Goal: Information Seeking & Learning: Compare options

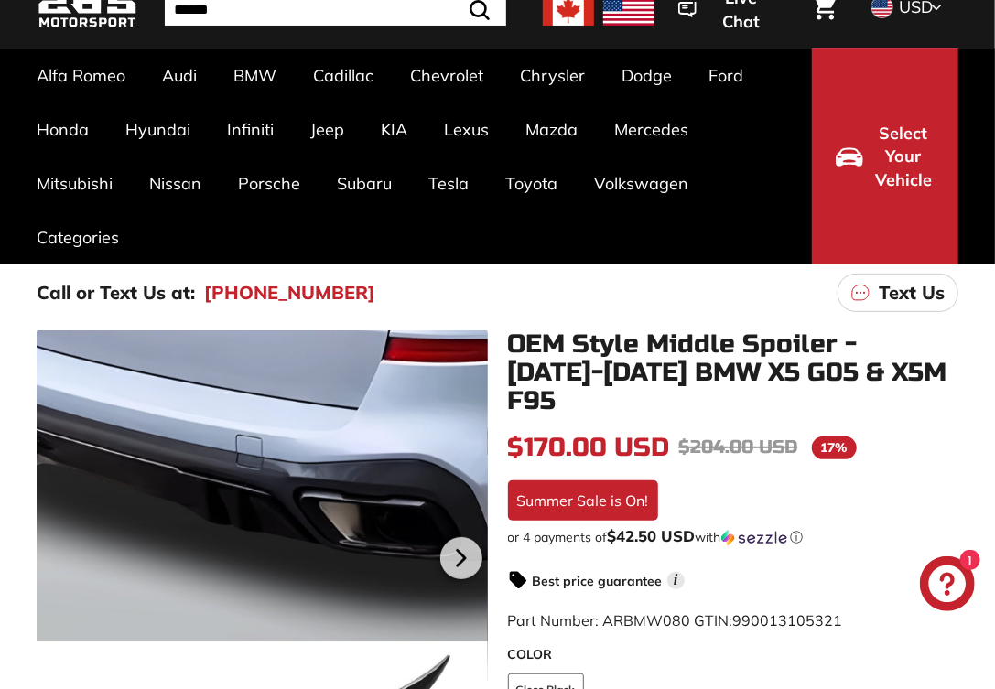
scroll to position [275, 0]
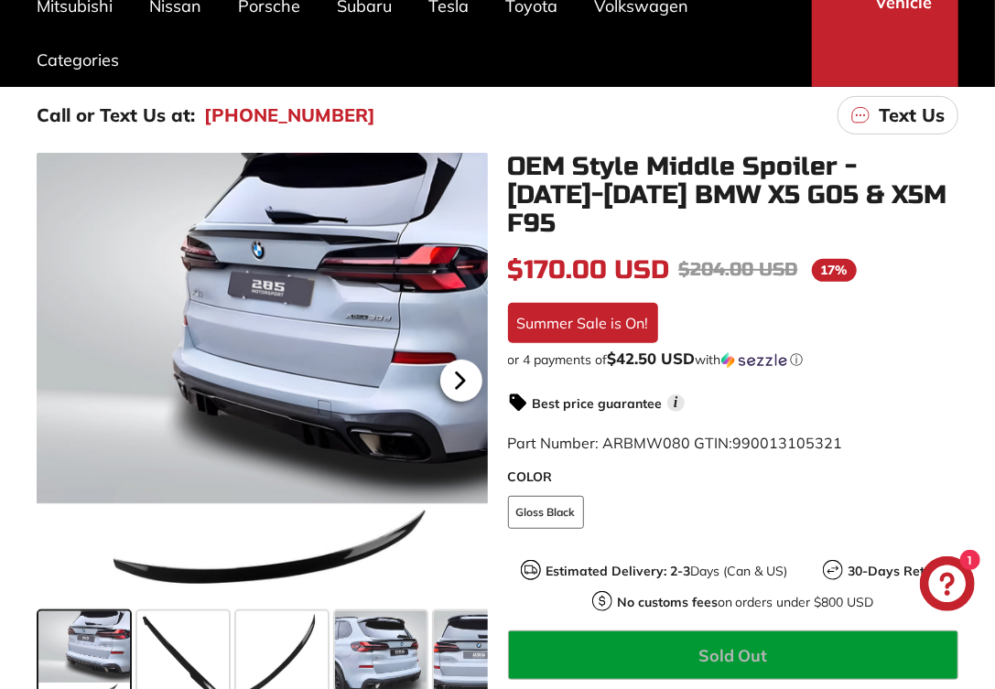
click at [457, 383] on icon at bounding box center [459, 381] width 7 height 16
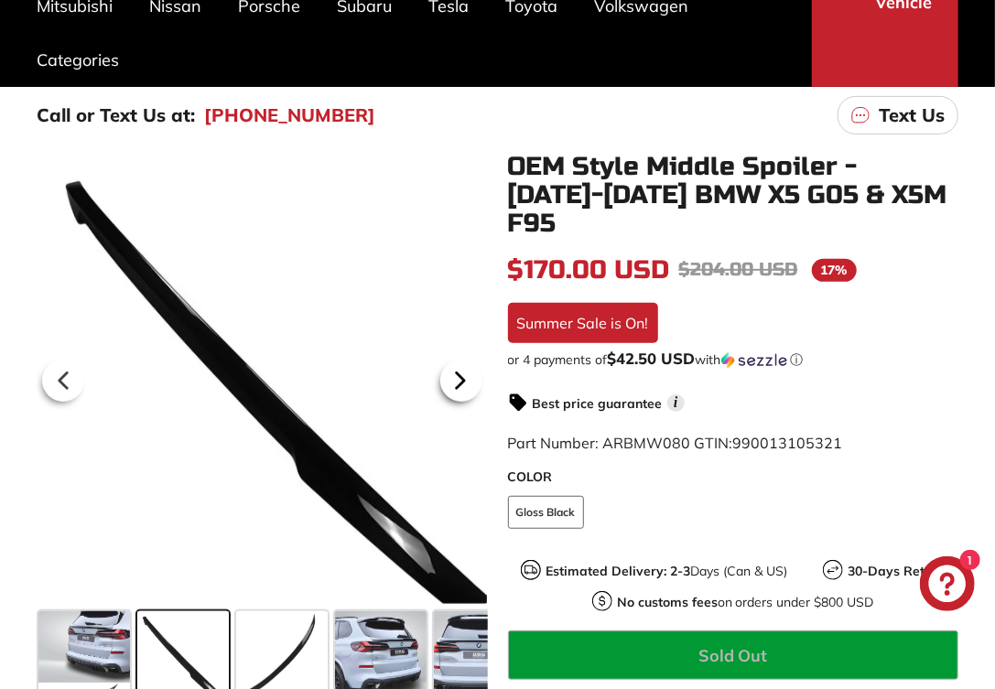
click at [457, 383] on icon at bounding box center [459, 381] width 7 height 16
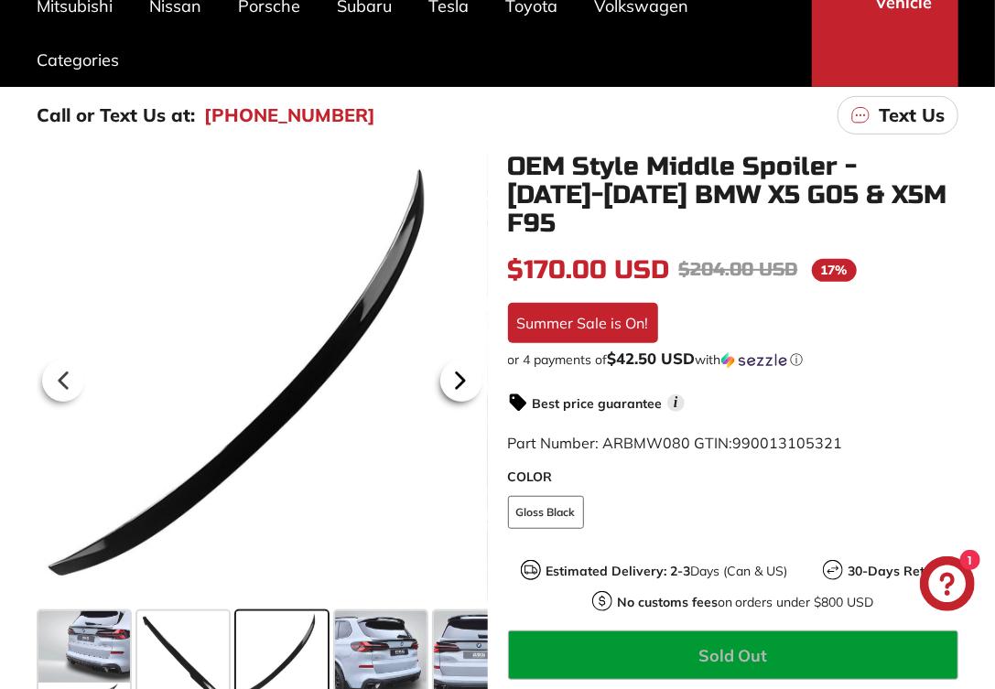
click at [457, 383] on icon at bounding box center [459, 381] width 7 height 16
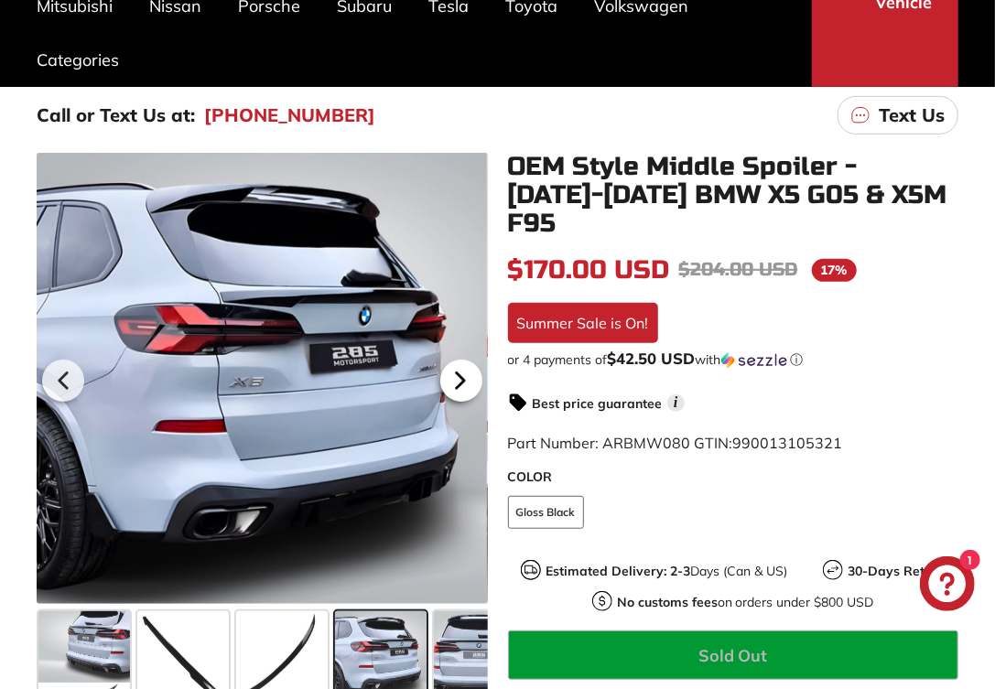
click at [457, 383] on icon at bounding box center [459, 381] width 7 height 16
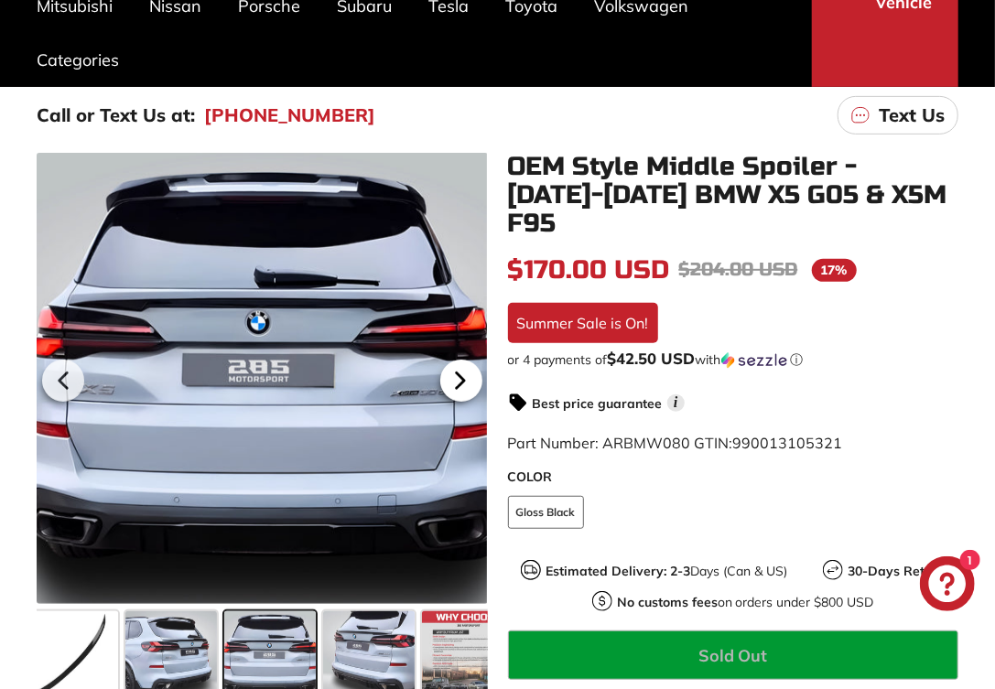
scroll to position [0, 217]
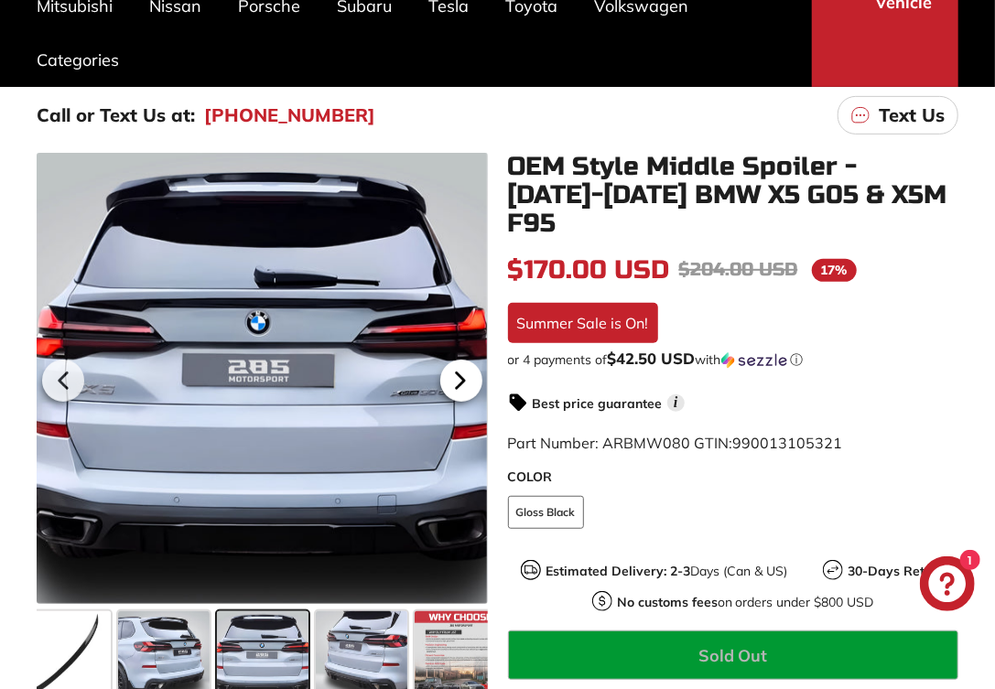
click at [457, 383] on icon at bounding box center [459, 381] width 7 height 16
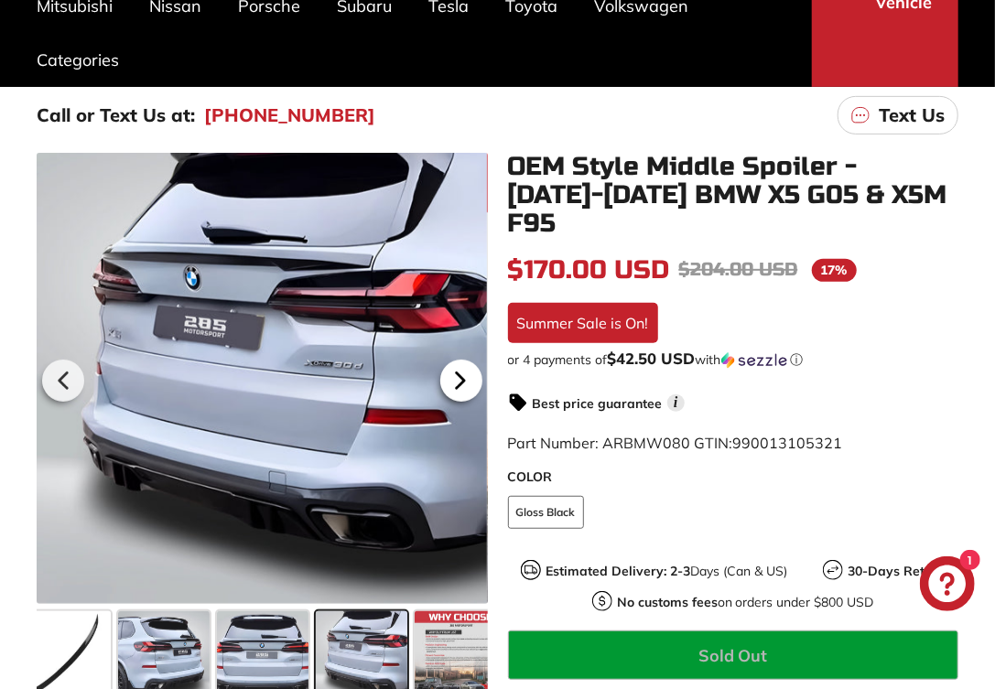
click at [457, 383] on icon at bounding box center [459, 381] width 7 height 16
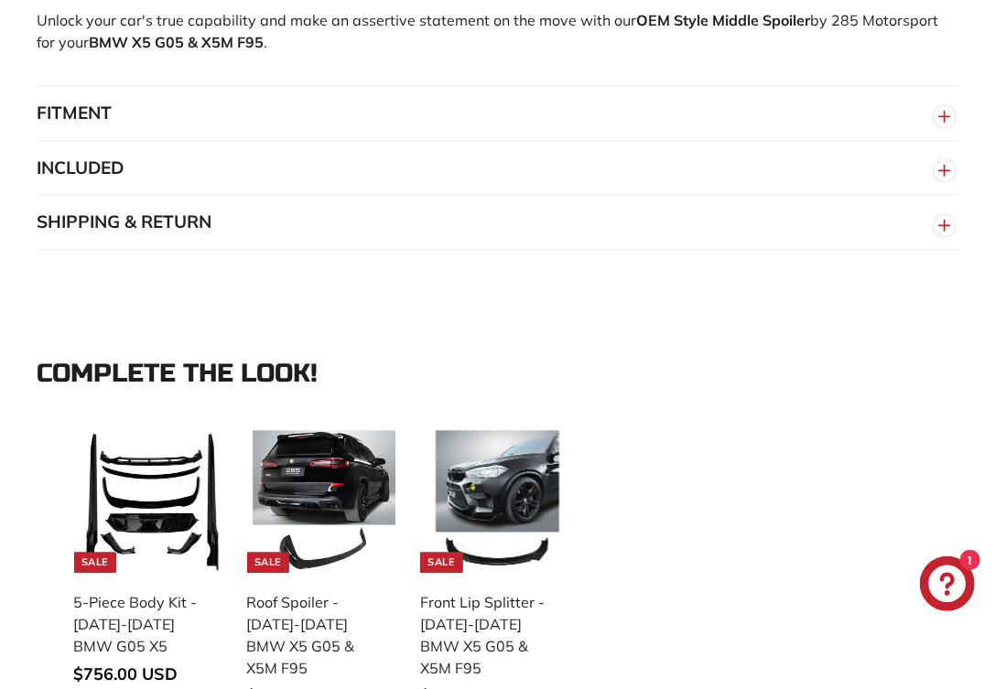
scroll to position [1556, 0]
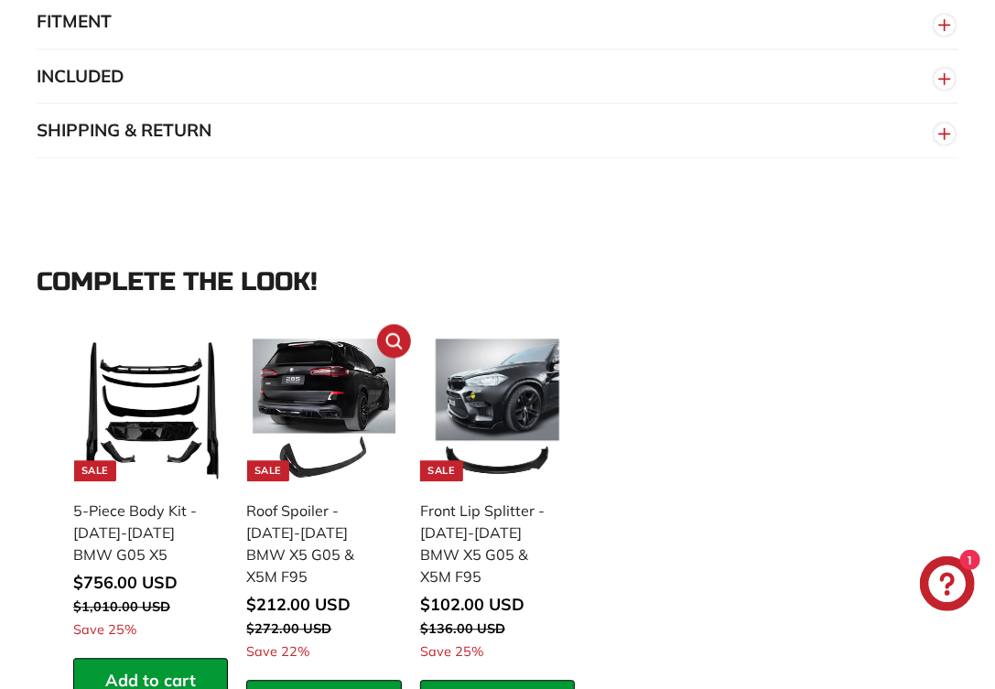
click at [297, 342] on img at bounding box center [324, 410] width 143 height 143
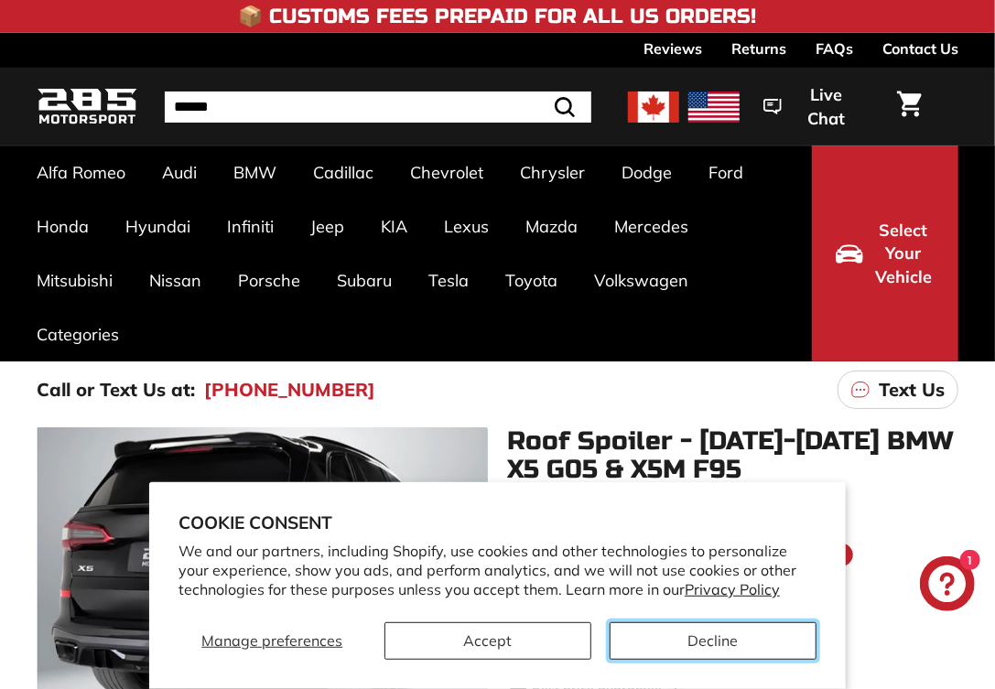
click at [707, 633] on button "Decline" at bounding box center [713, 641] width 207 height 38
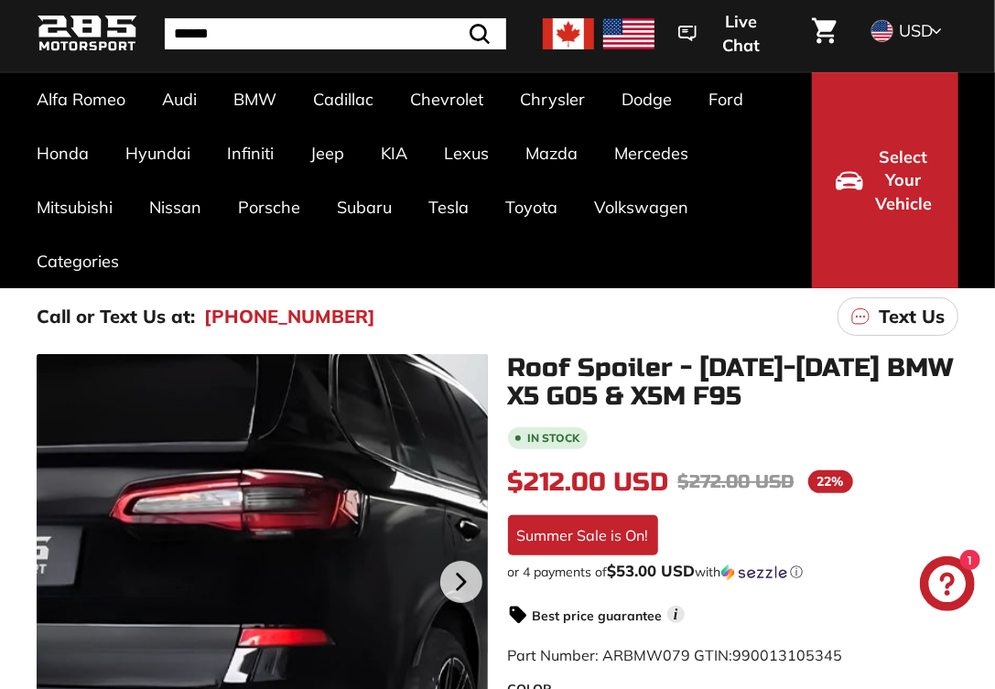
scroll to position [183, 0]
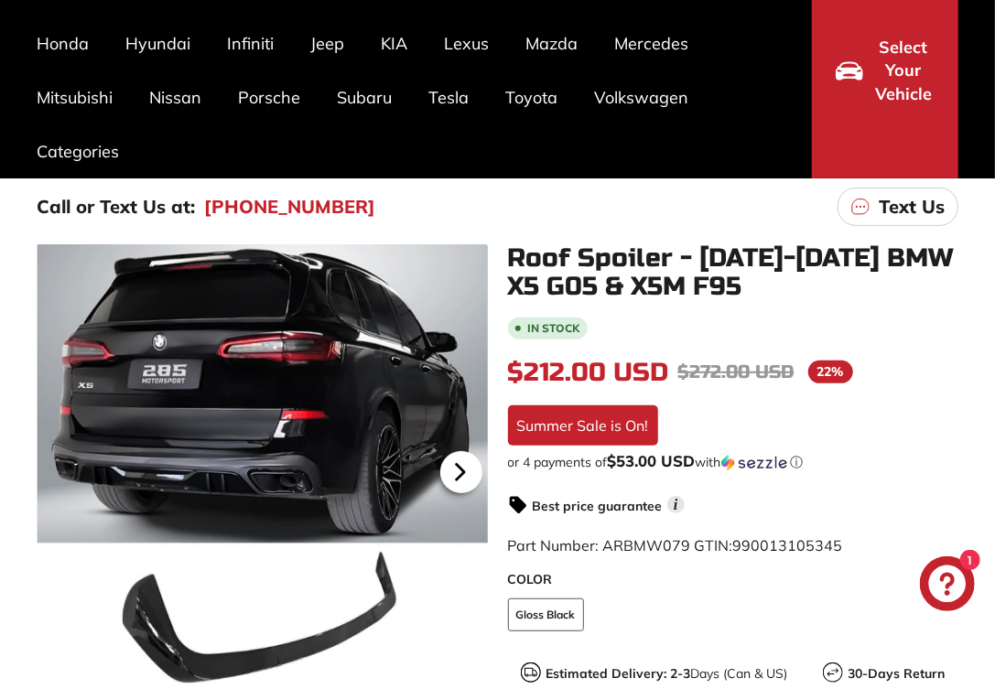
click at [456, 465] on icon at bounding box center [459, 473] width 7 height 16
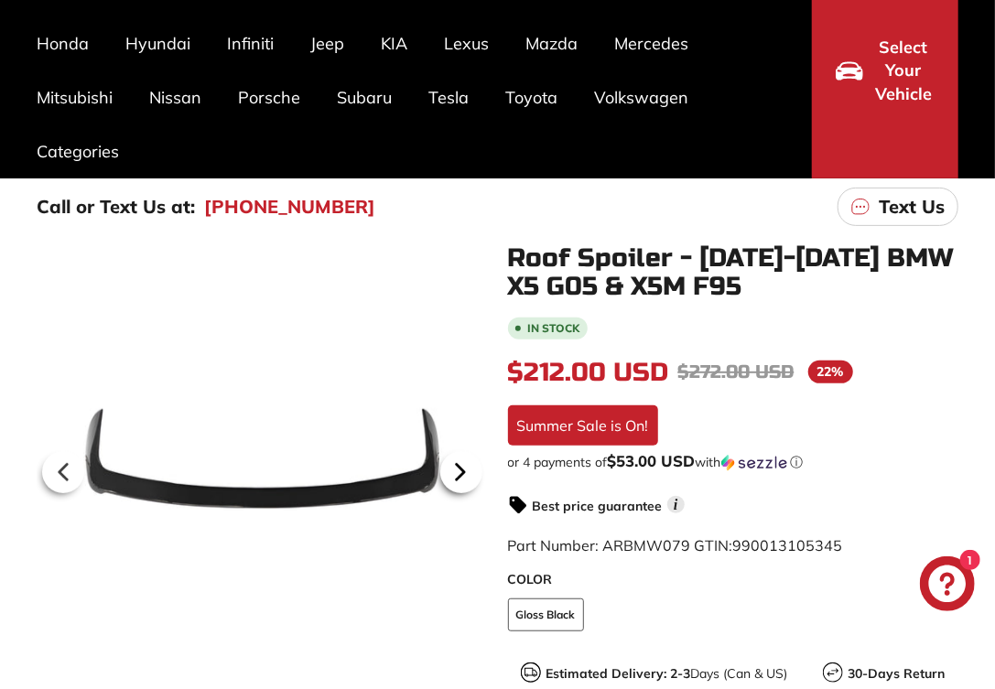
click at [456, 465] on icon at bounding box center [459, 473] width 7 height 16
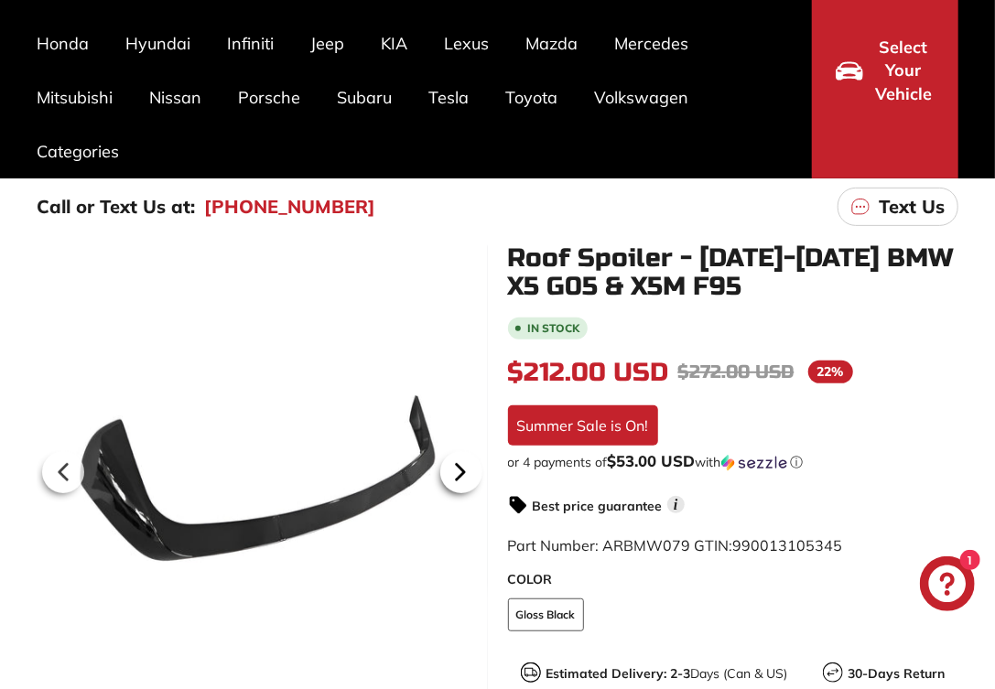
click at [456, 465] on icon at bounding box center [459, 473] width 7 height 16
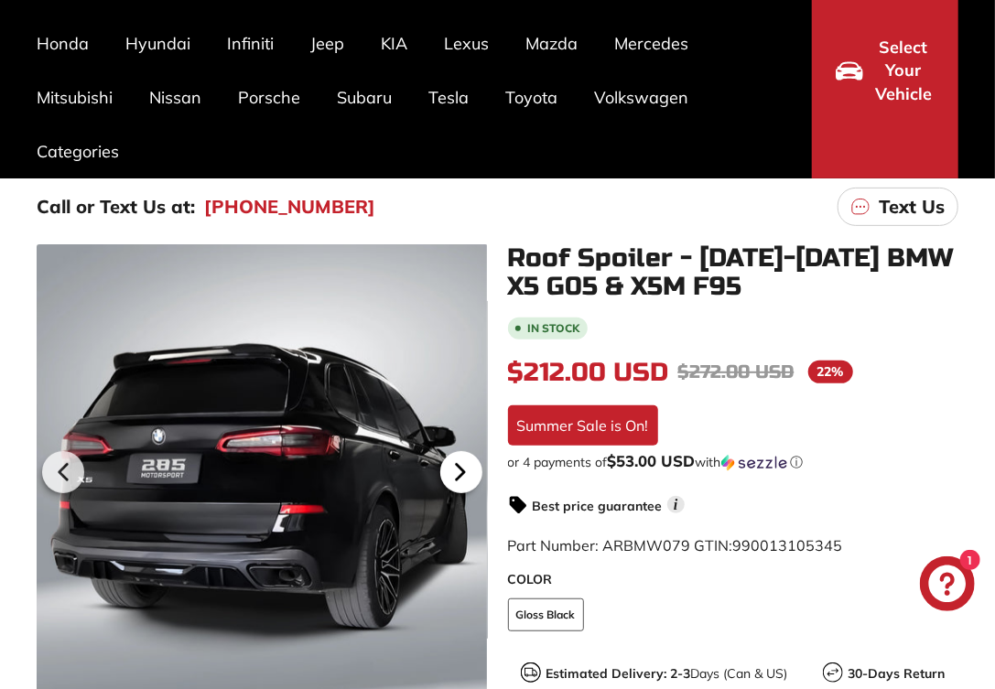
scroll to position [0, 181]
click at [456, 465] on icon at bounding box center [459, 473] width 7 height 16
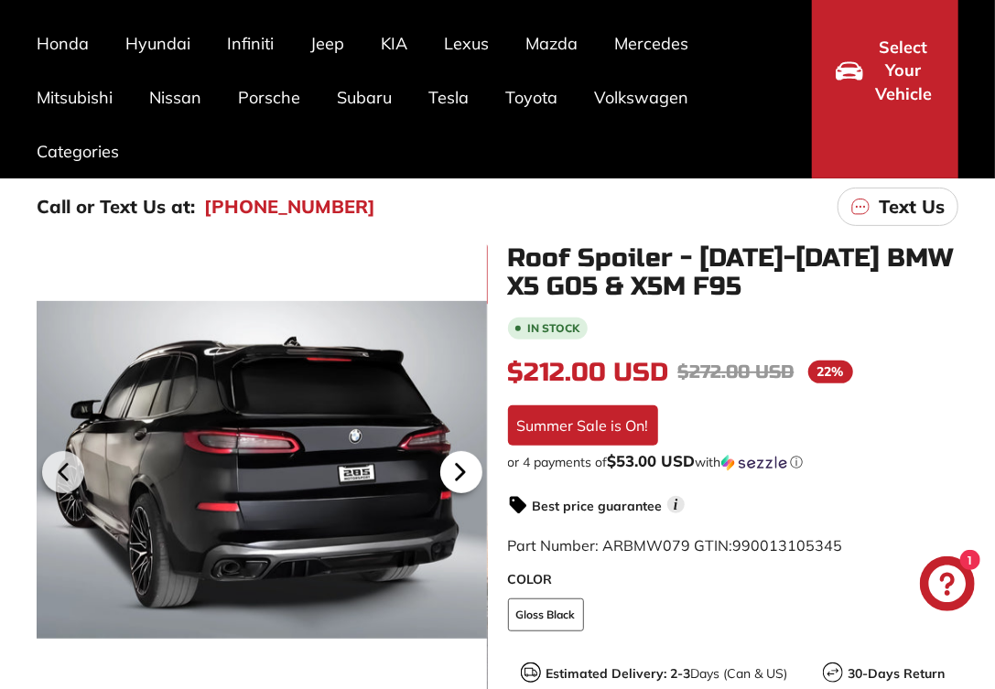
click at [456, 465] on icon at bounding box center [459, 473] width 7 height 16
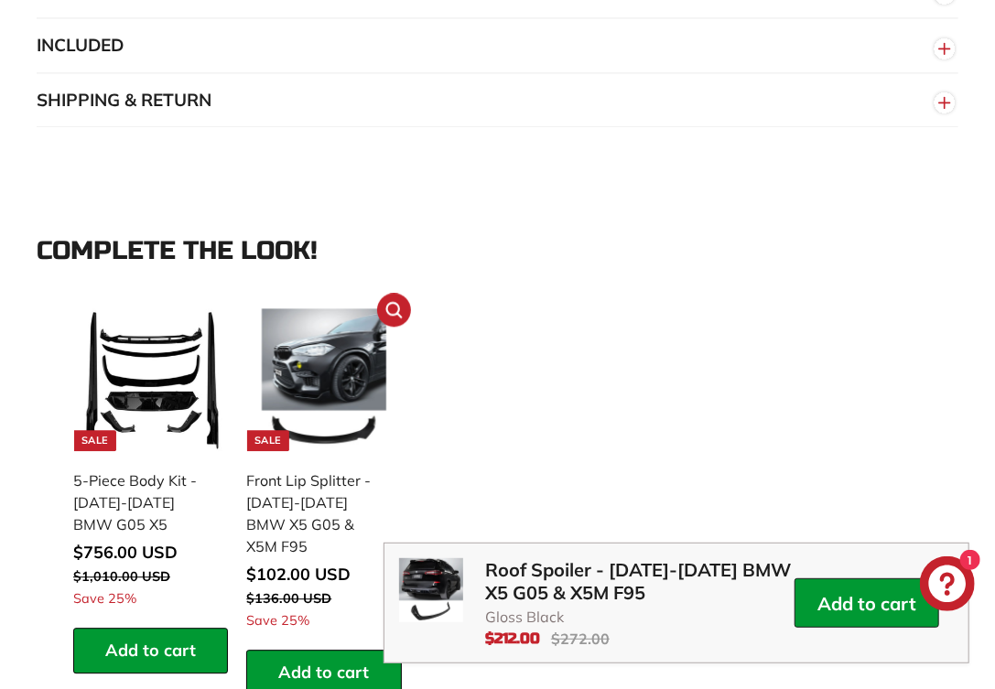
scroll to position [1739, 0]
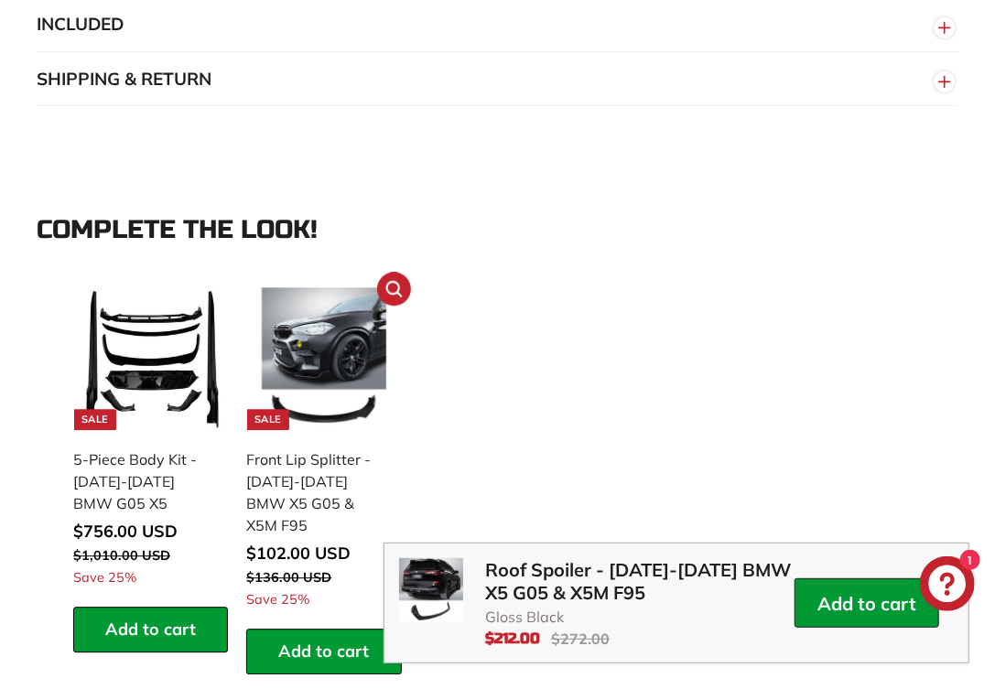
click at [334, 373] on img at bounding box center [324, 358] width 143 height 143
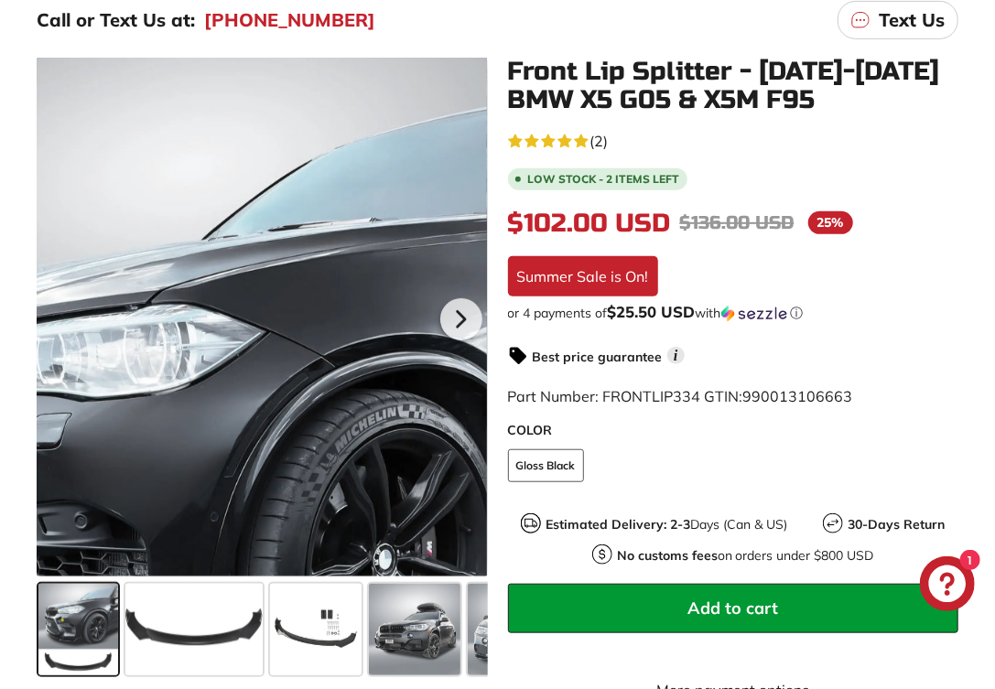
scroll to position [463, 0]
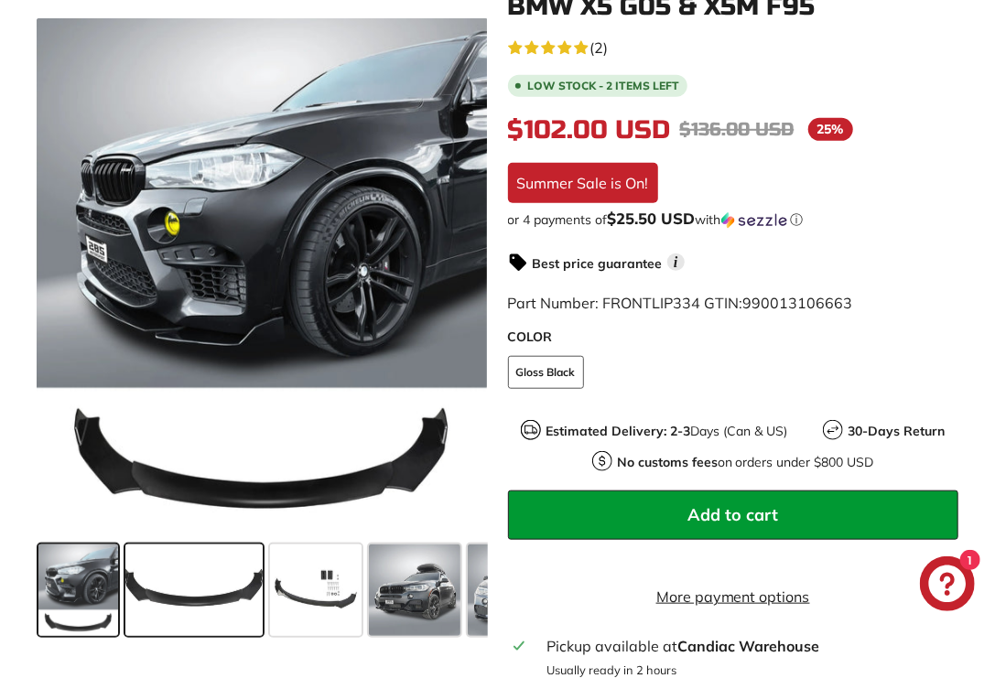
click at [205, 582] on span at bounding box center [193, 591] width 137 height 92
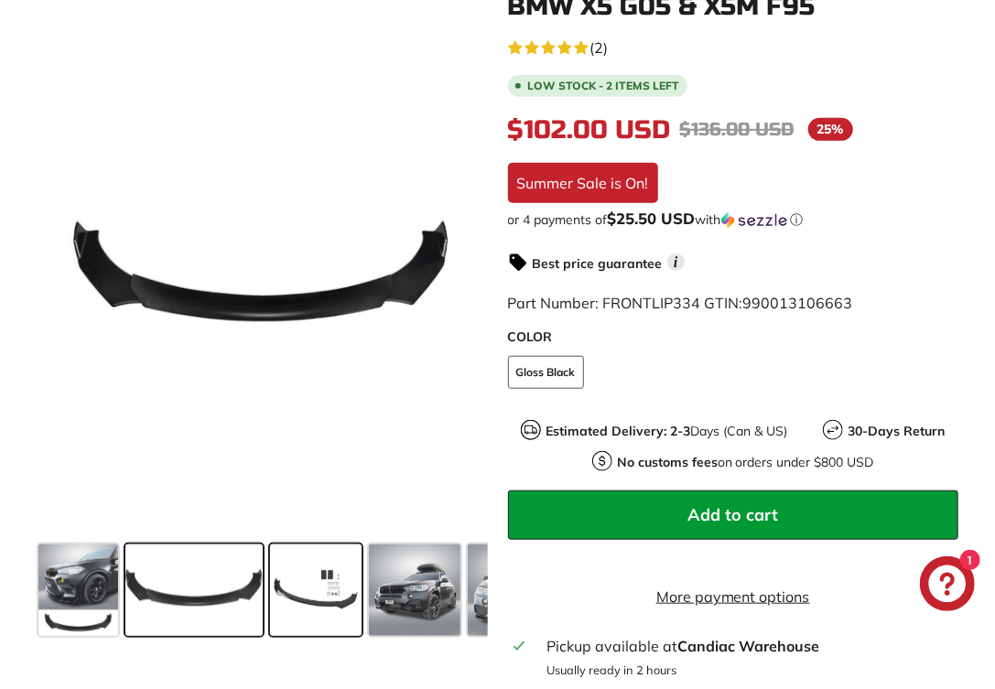
click at [289, 586] on span at bounding box center [316, 591] width 92 height 92
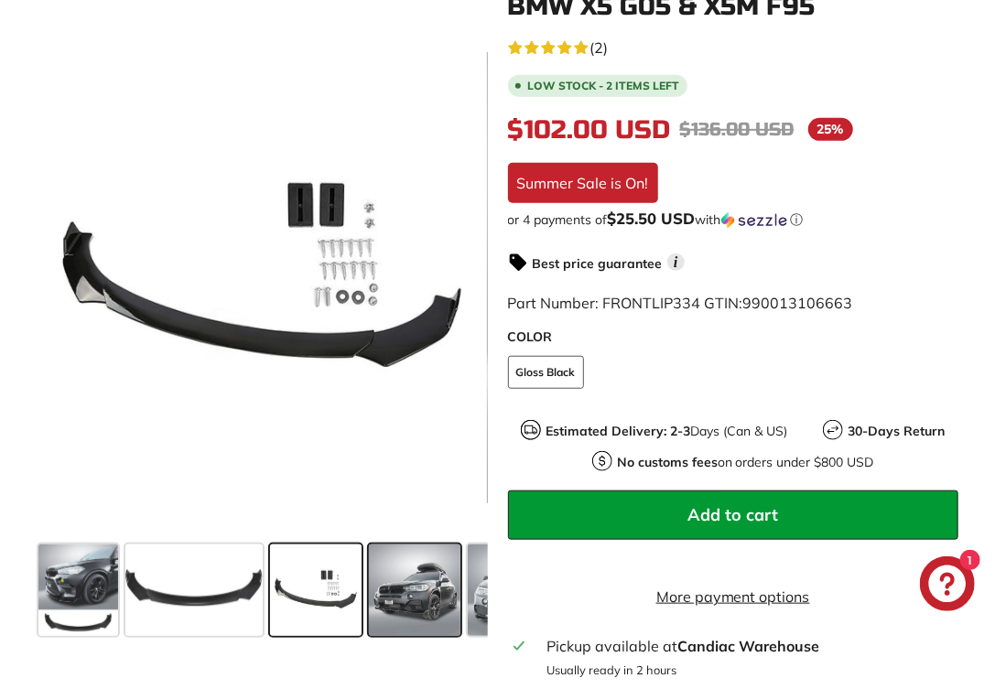
click at [396, 588] on span at bounding box center [415, 591] width 92 height 92
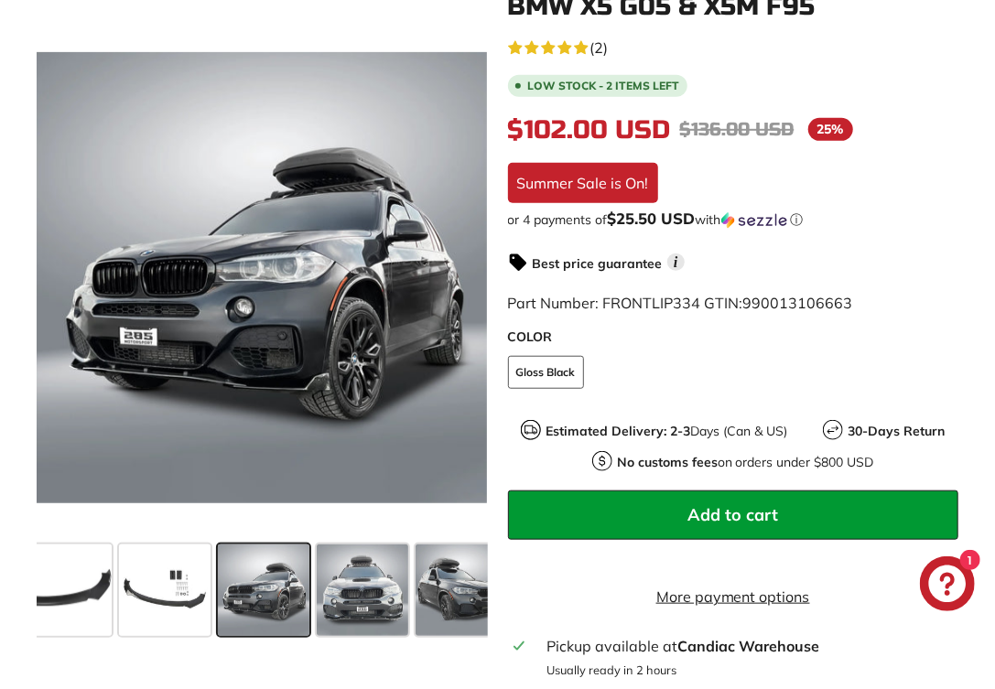
scroll to position [0, 152]
click at [285, 595] on span at bounding box center [263, 591] width 92 height 92
click at [265, 595] on span at bounding box center [263, 591] width 92 height 92
click at [328, 591] on span at bounding box center [362, 591] width 92 height 92
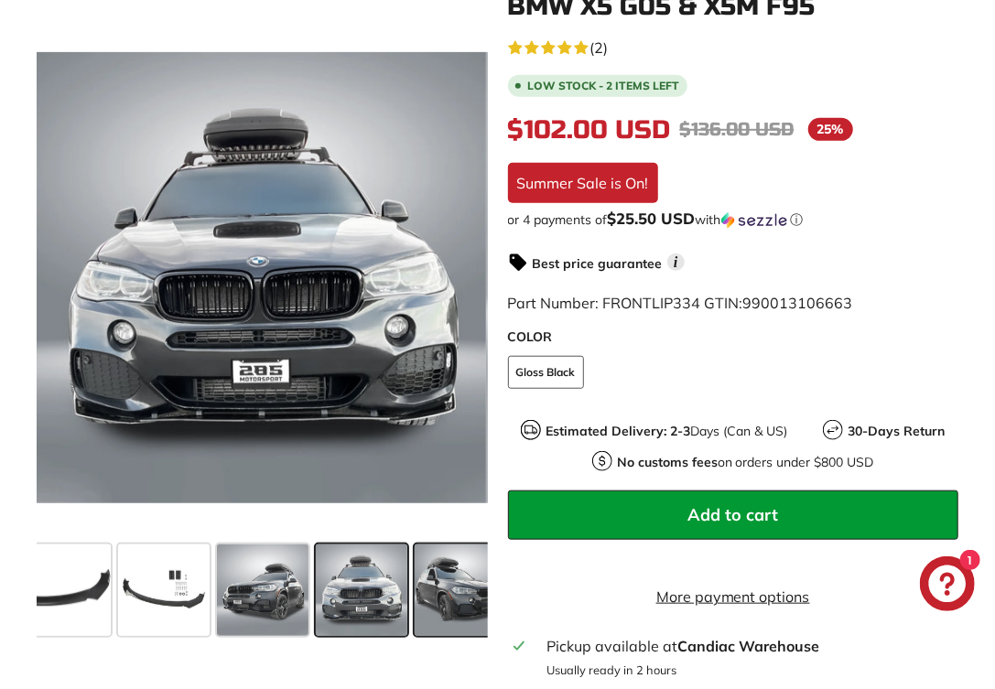
click at [445, 592] on span at bounding box center [461, 591] width 92 height 92
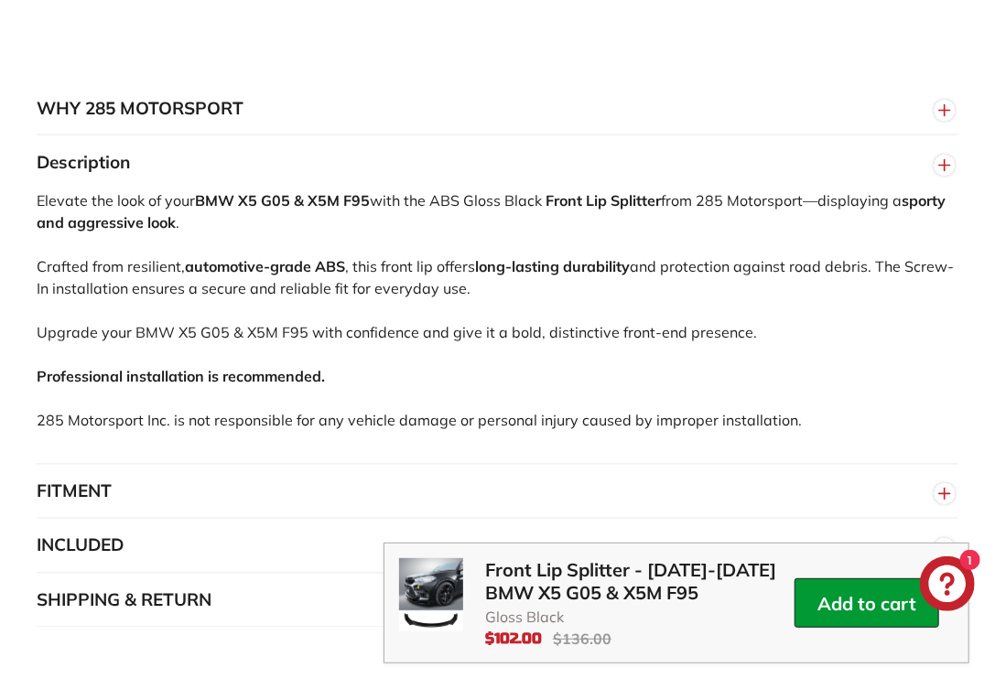
scroll to position [1470, 0]
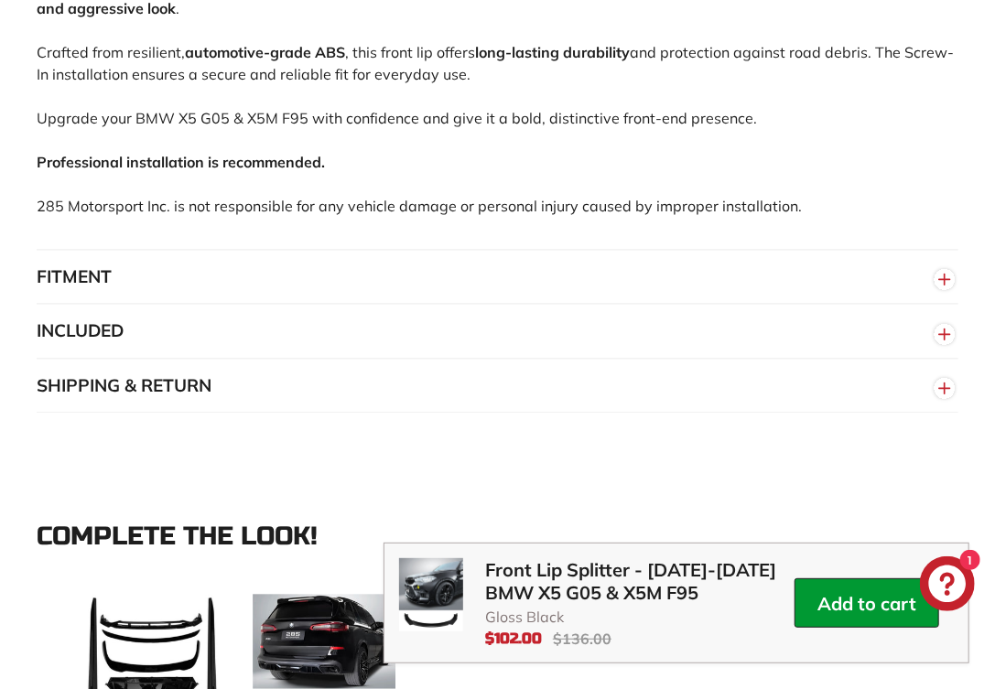
click at [109, 340] on button "INCLUDED" at bounding box center [498, 331] width 922 height 55
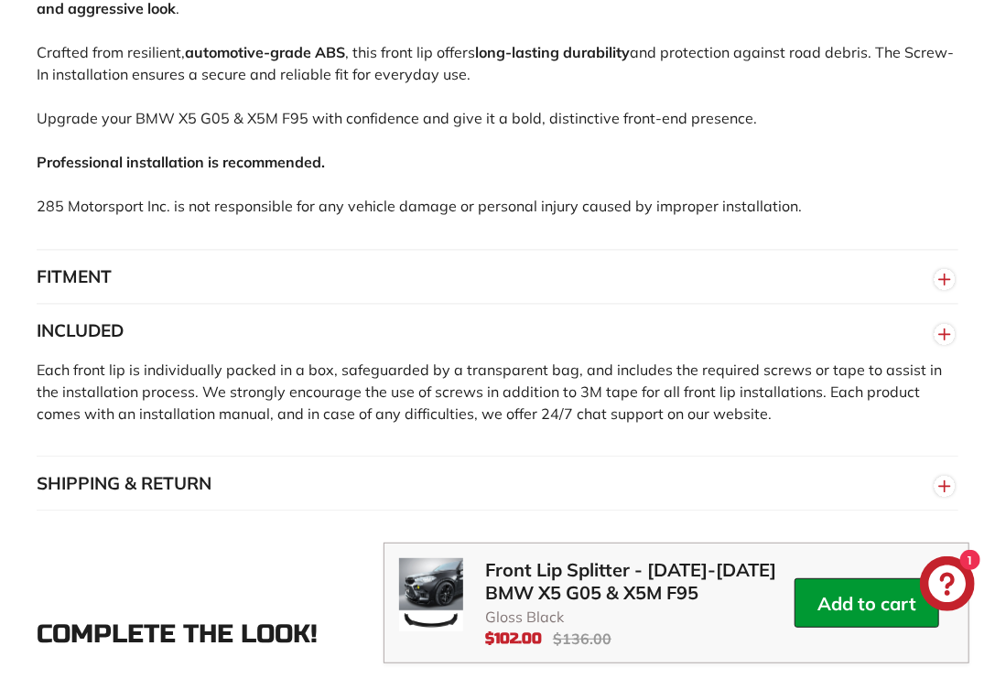
click at [85, 286] on button "FITMENT" at bounding box center [498, 277] width 922 height 55
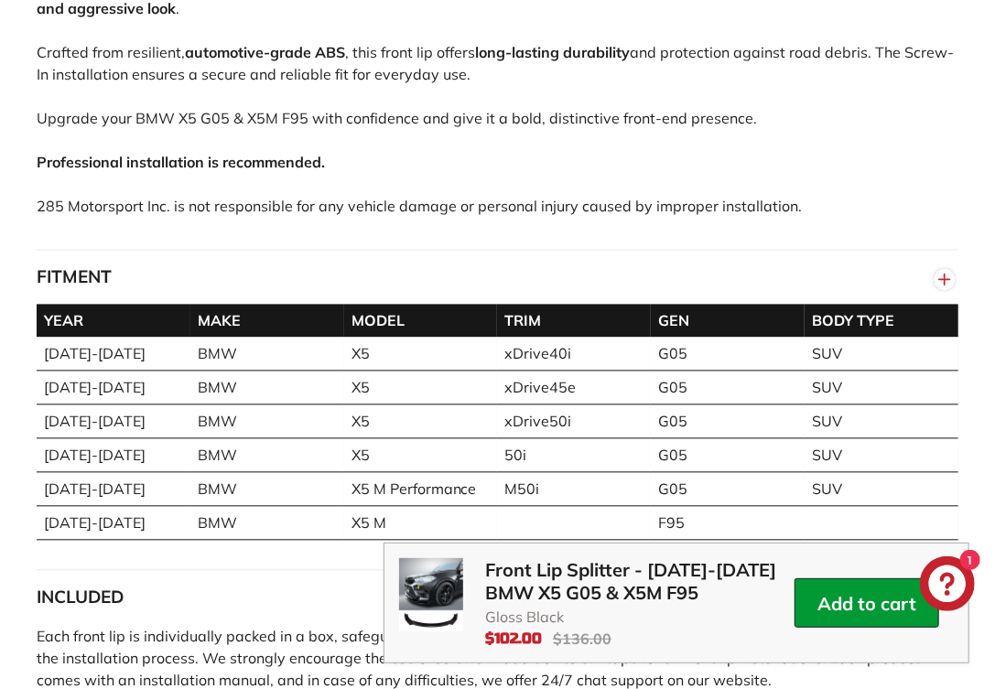
click at [85, 286] on button "FITMENT" at bounding box center [498, 277] width 922 height 55
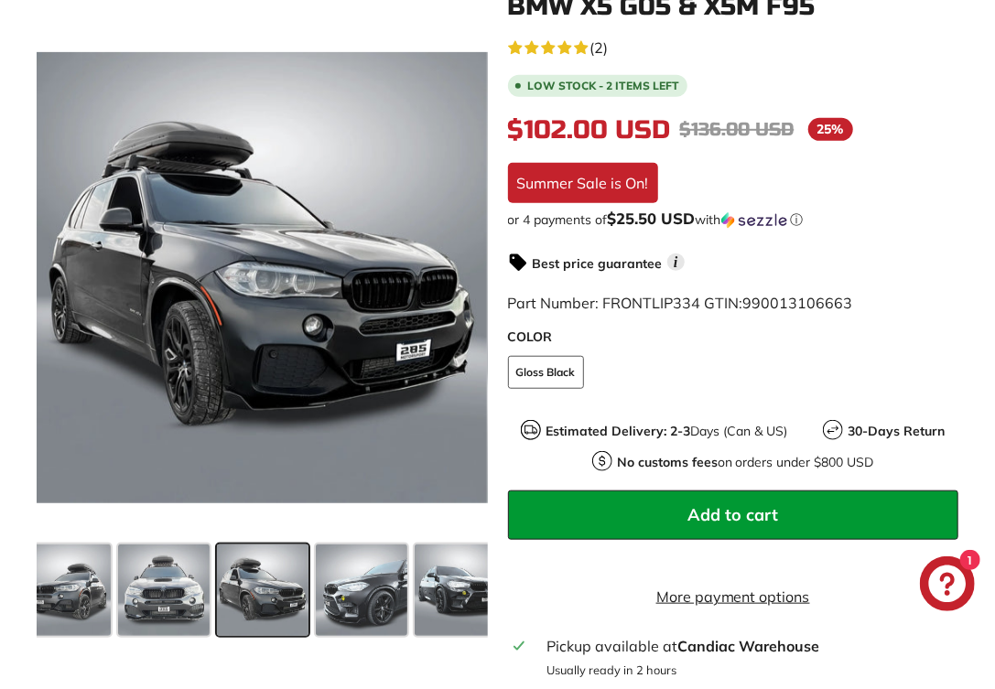
scroll to position [372, 0]
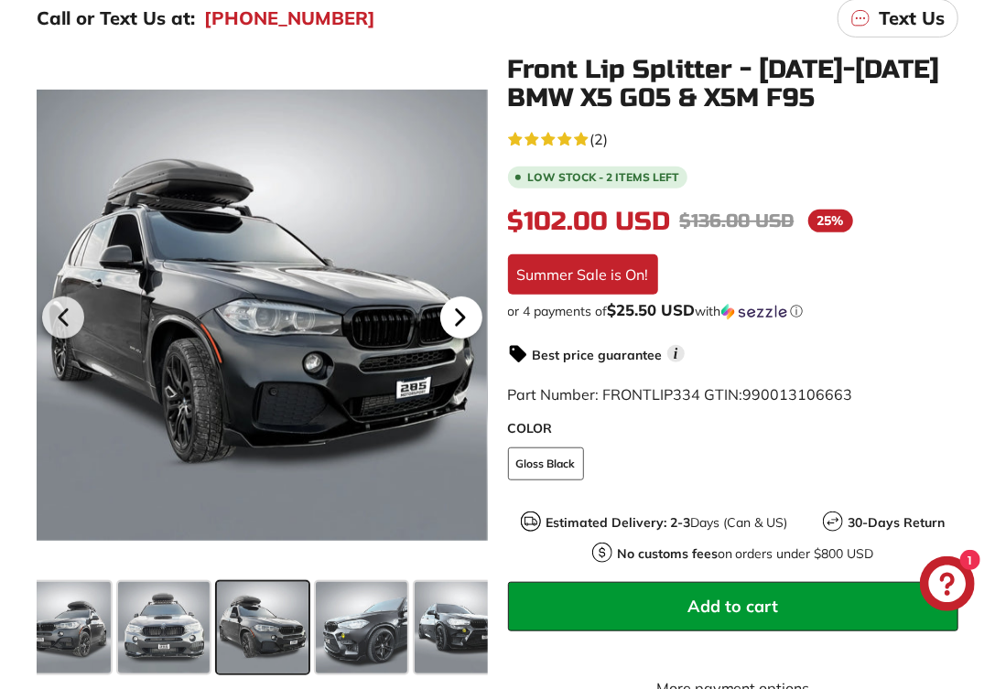
click at [457, 318] on icon at bounding box center [459, 318] width 7 height 16
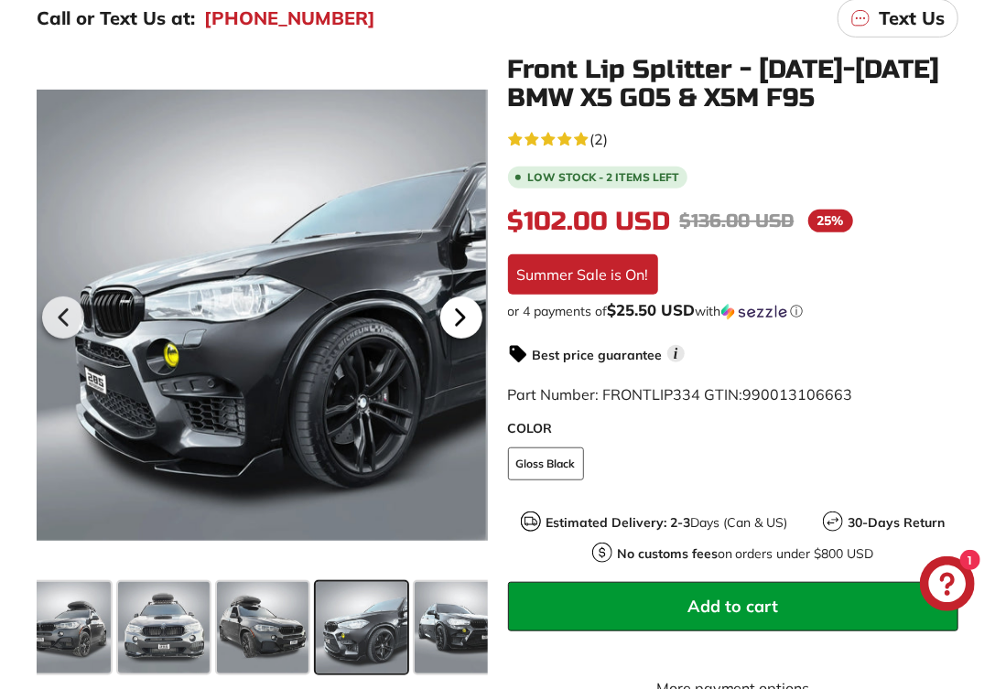
click at [457, 318] on icon at bounding box center [459, 318] width 7 height 16
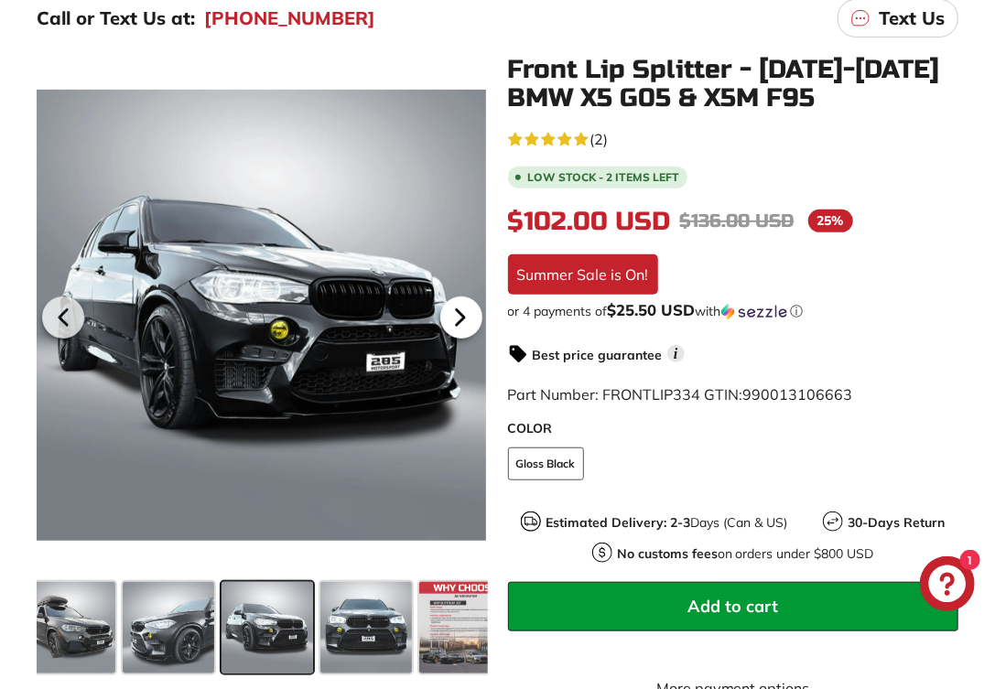
scroll to position [0, 547]
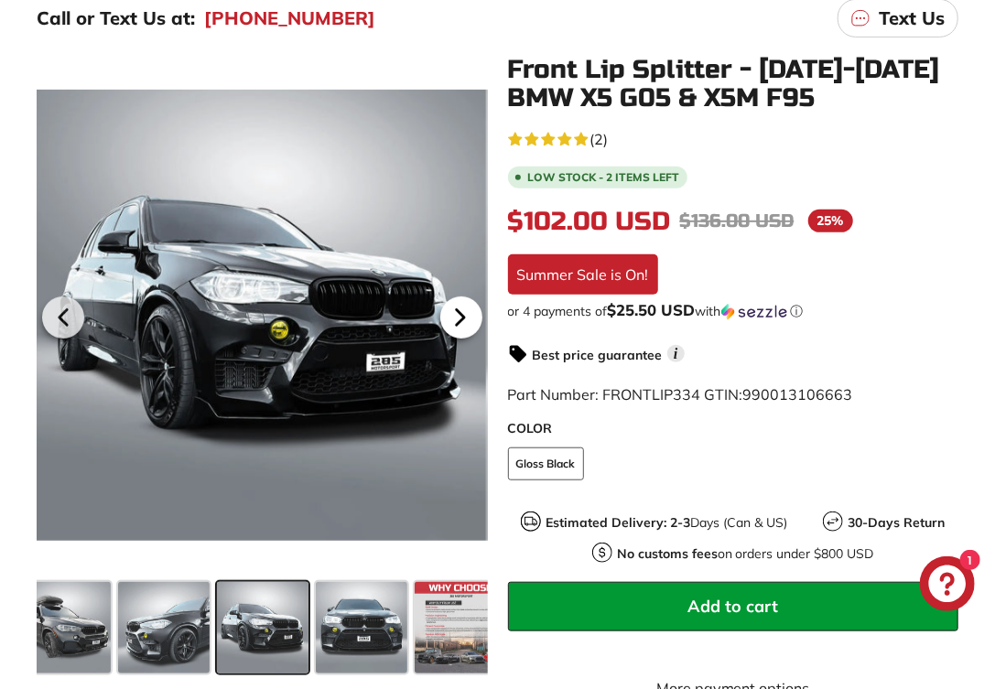
click at [457, 318] on icon at bounding box center [459, 318] width 7 height 16
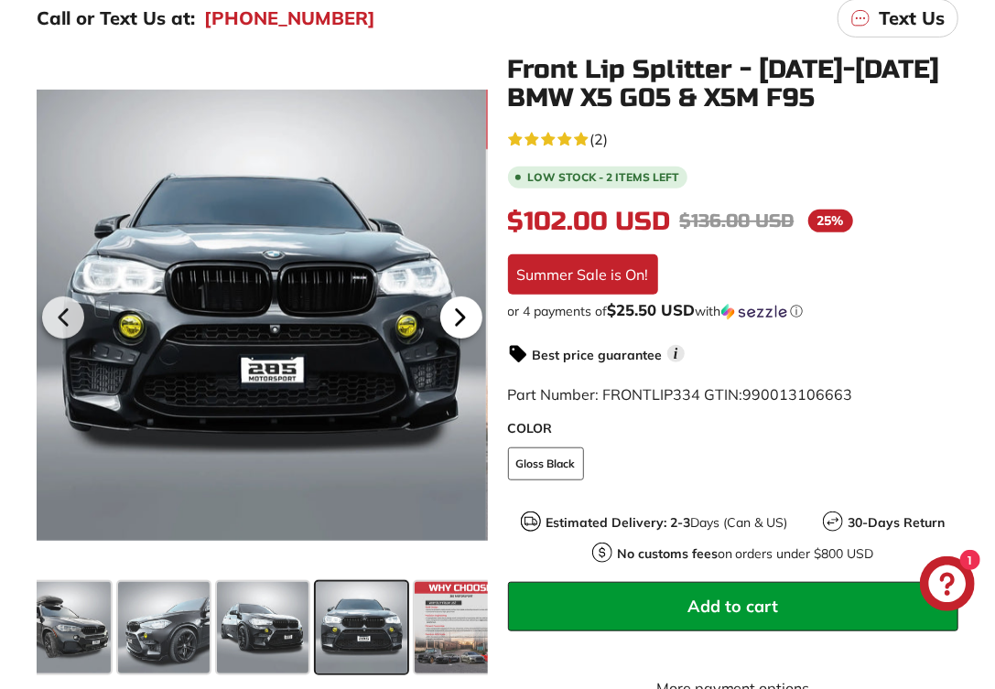
click at [457, 318] on icon at bounding box center [459, 318] width 7 height 16
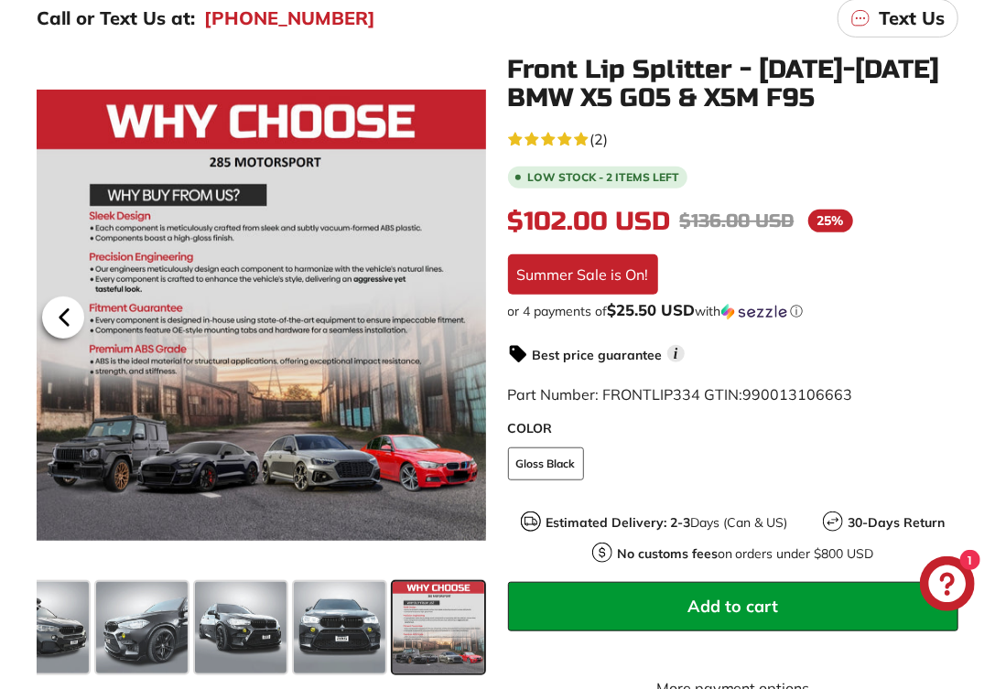
click at [68, 318] on icon at bounding box center [63, 318] width 7 height 16
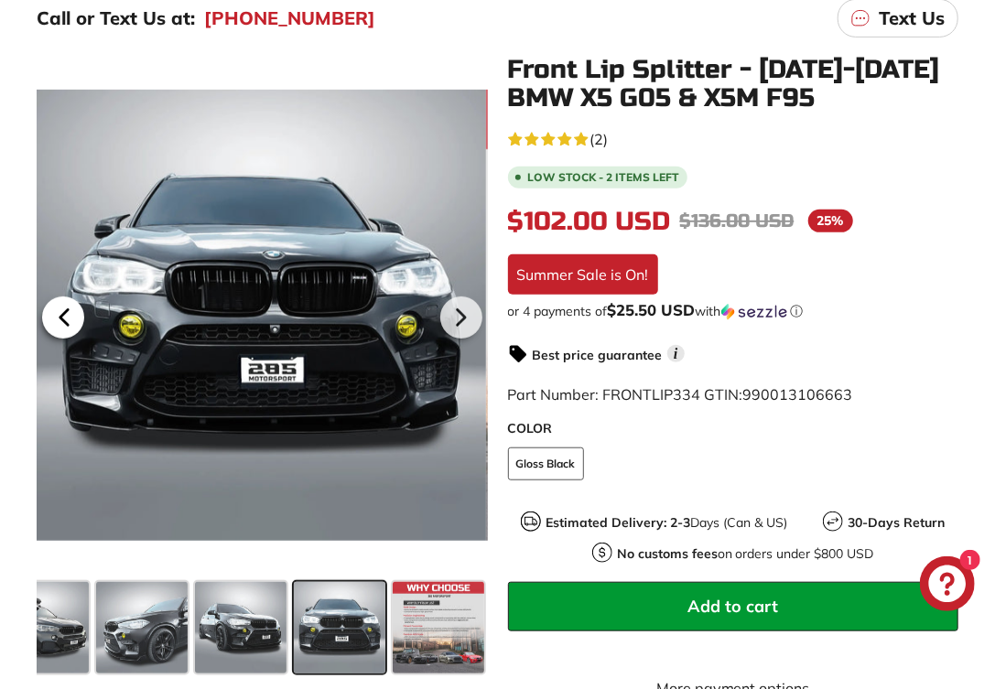
click at [68, 318] on icon at bounding box center [63, 318] width 7 height 16
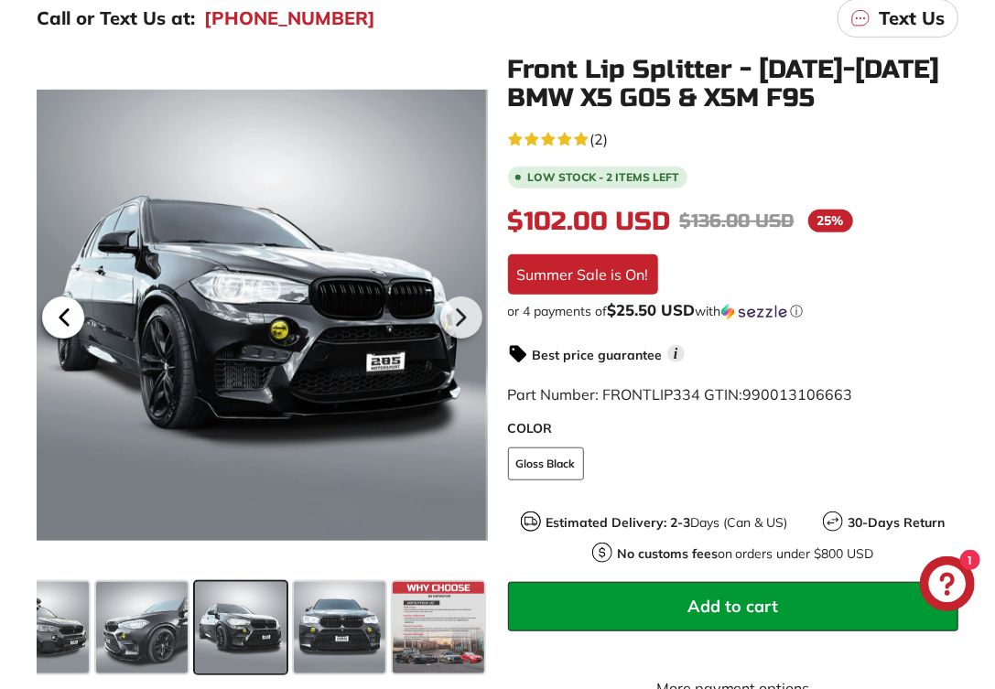
click at [68, 318] on icon at bounding box center [63, 318] width 7 height 16
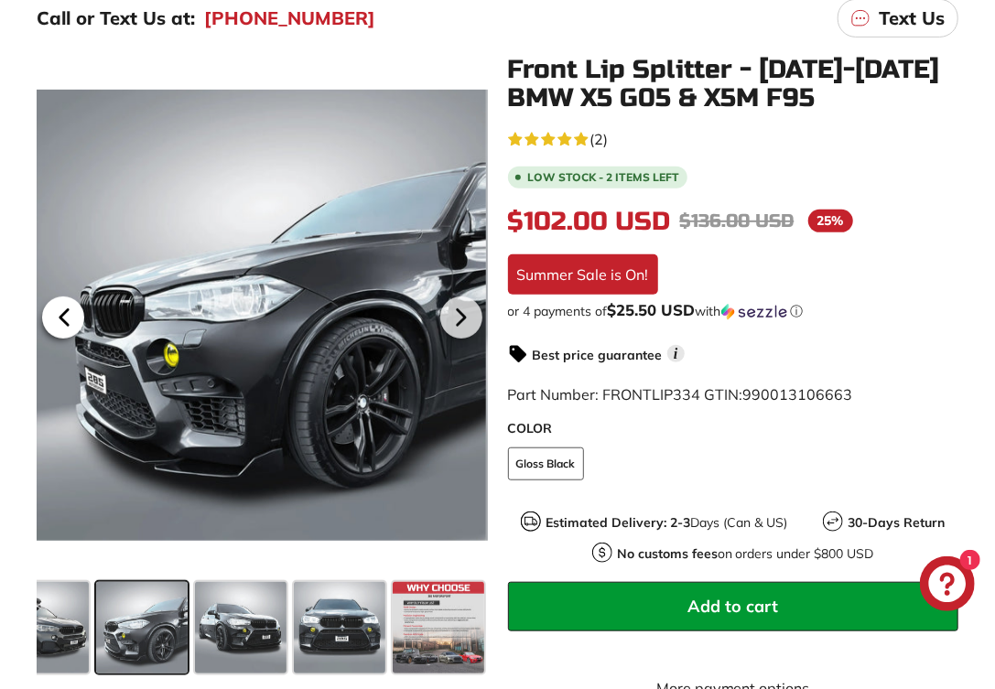
click at [68, 318] on icon at bounding box center [63, 318] width 7 height 16
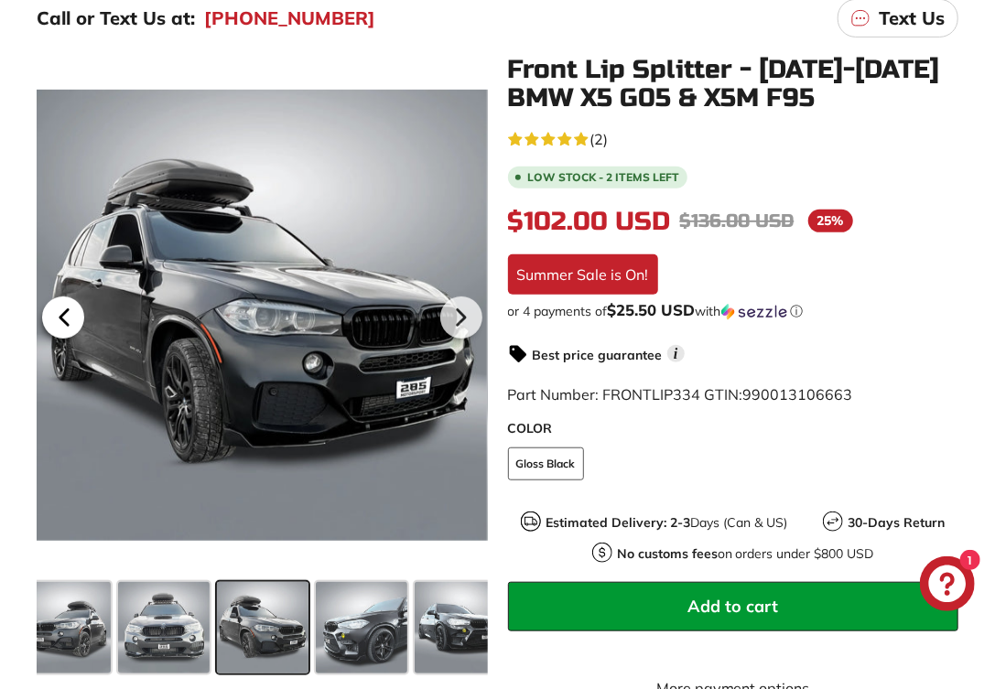
click at [68, 318] on icon at bounding box center [63, 318] width 7 height 16
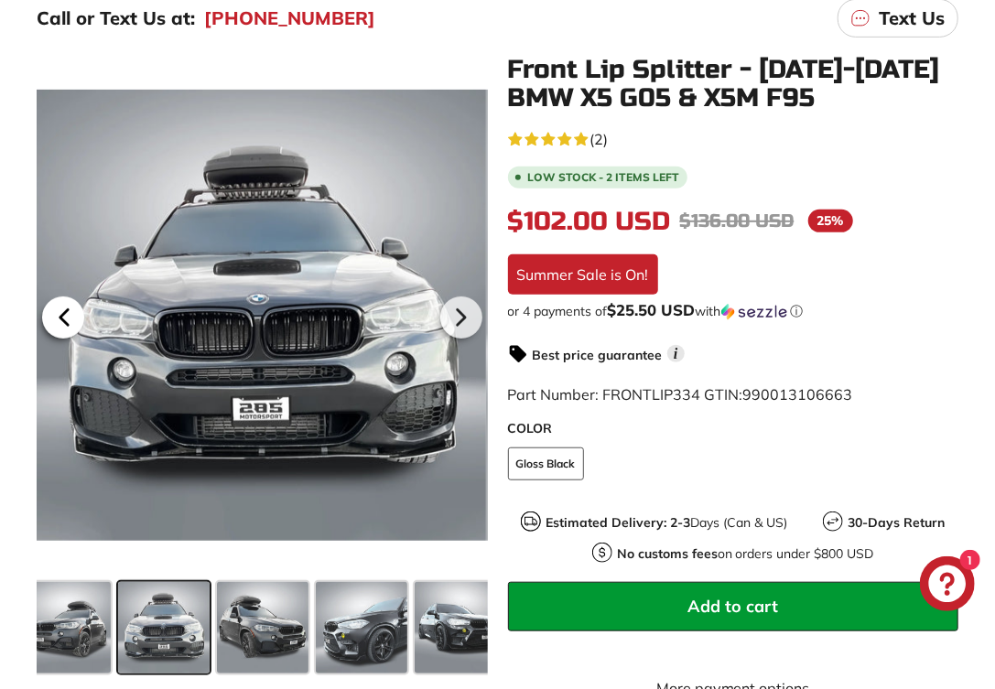
click at [68, 318] on icon at bounding box center [63, 318] width 7 height 16
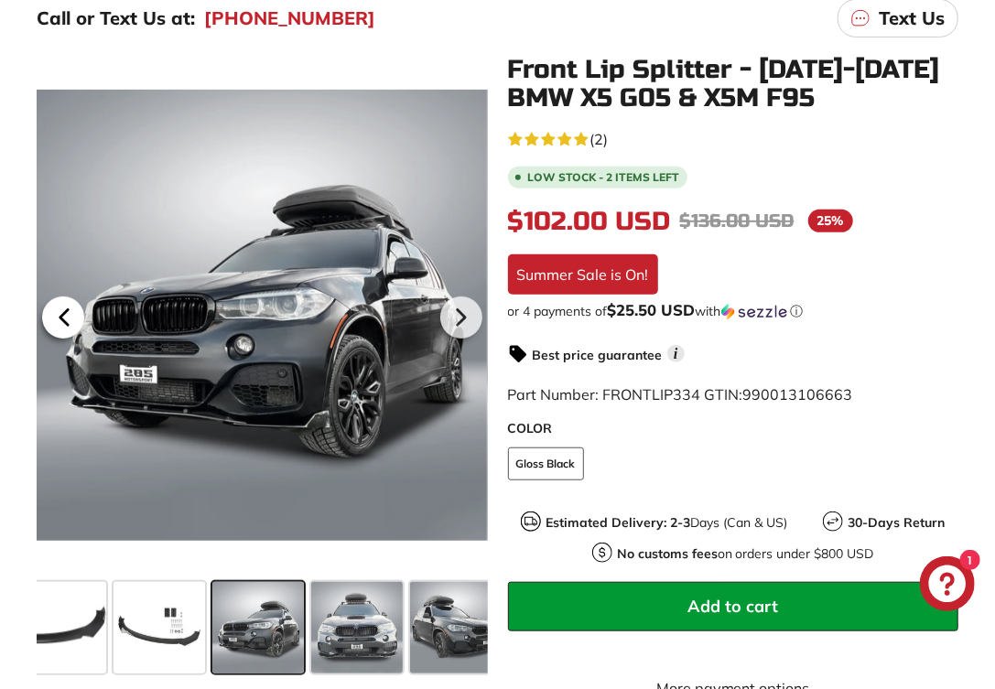
scroll to position [0, 152]
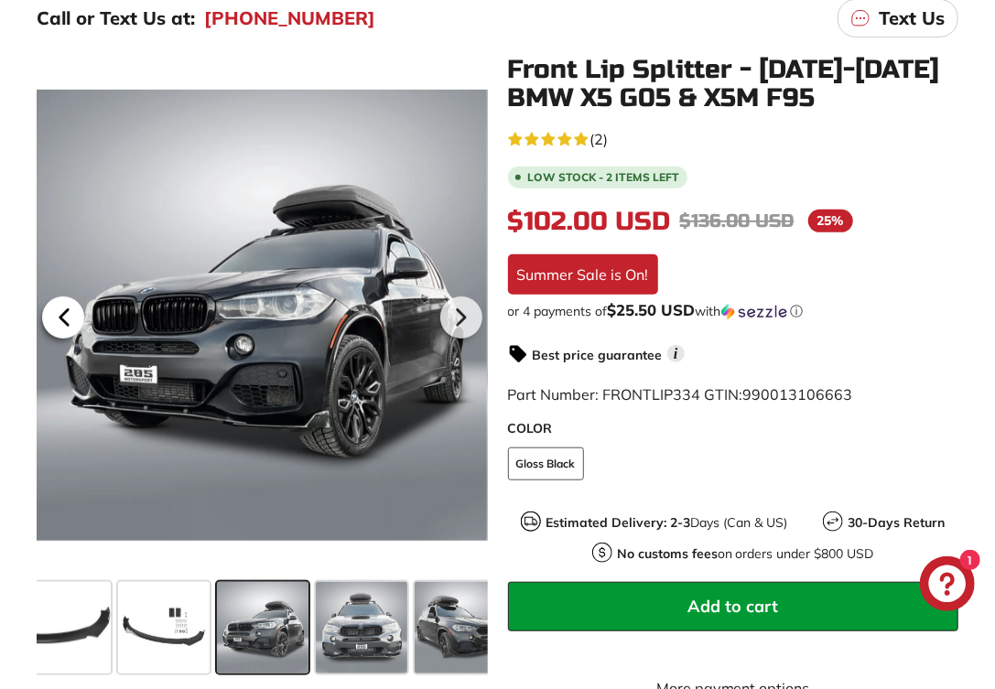
click at [68, 318] on icon at bounding box center [63, 318] width 7 height 16
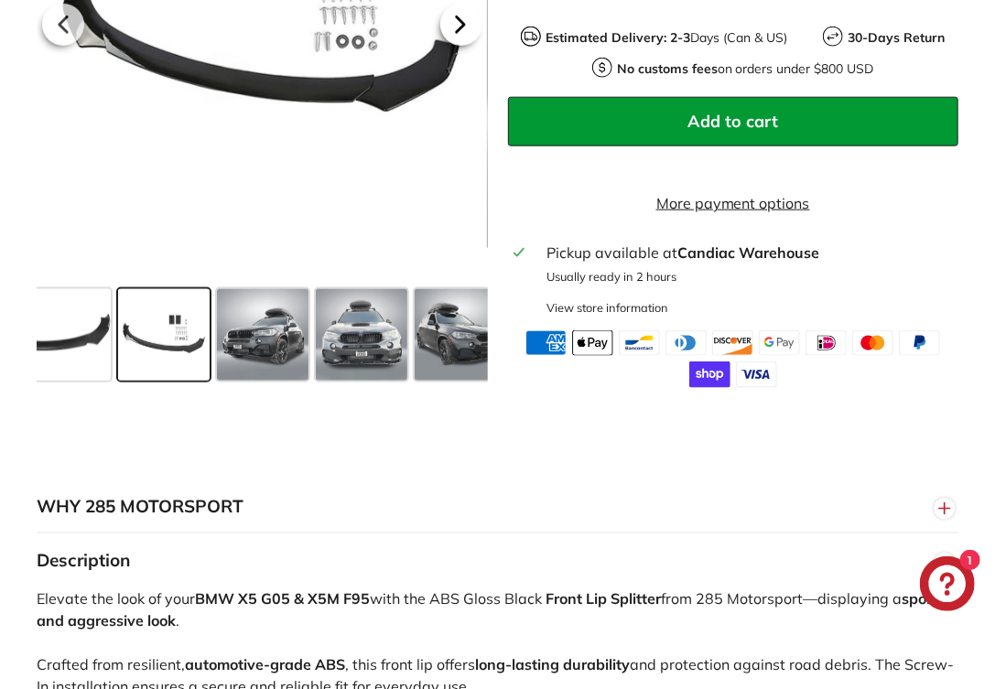
scroll to position [829, 0]
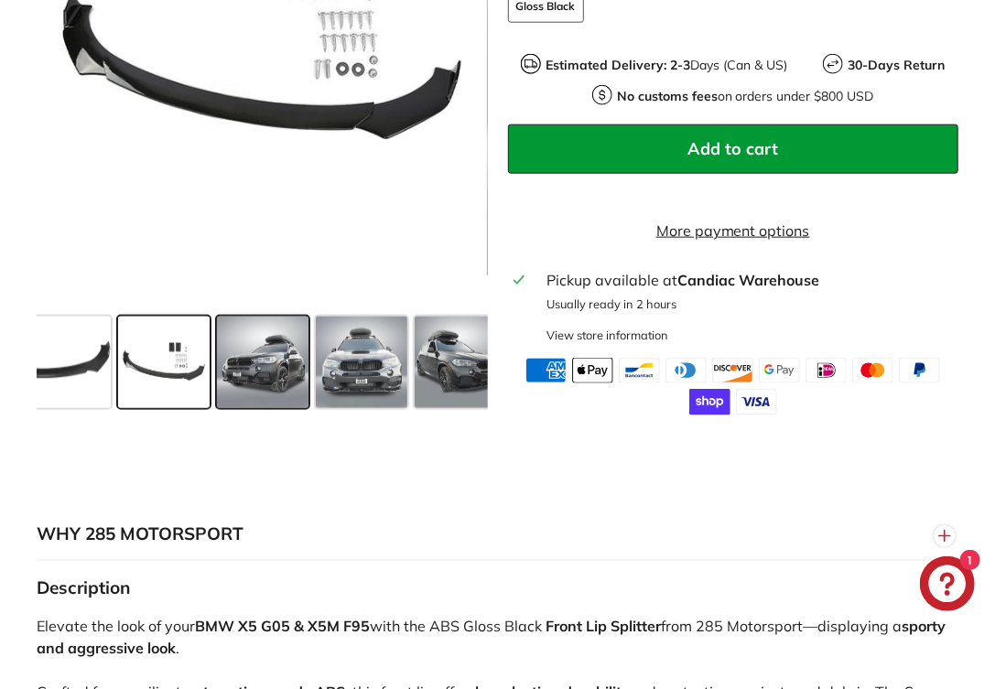
click at [286, 373] on span at bounding box center [263, 363] width 92 height 92
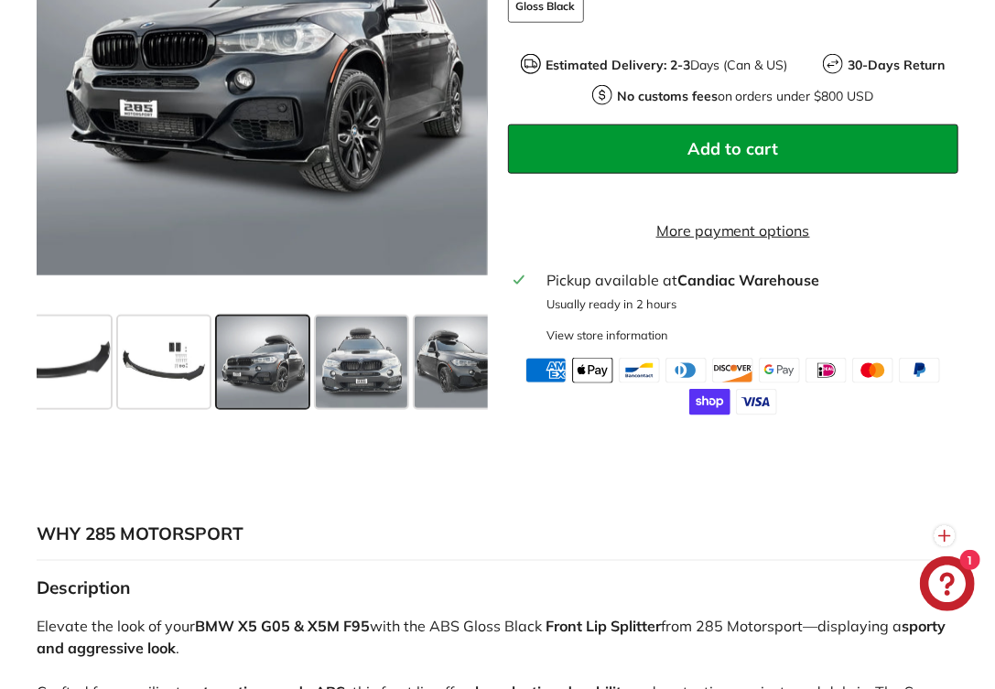
scroll to position [738, 0]
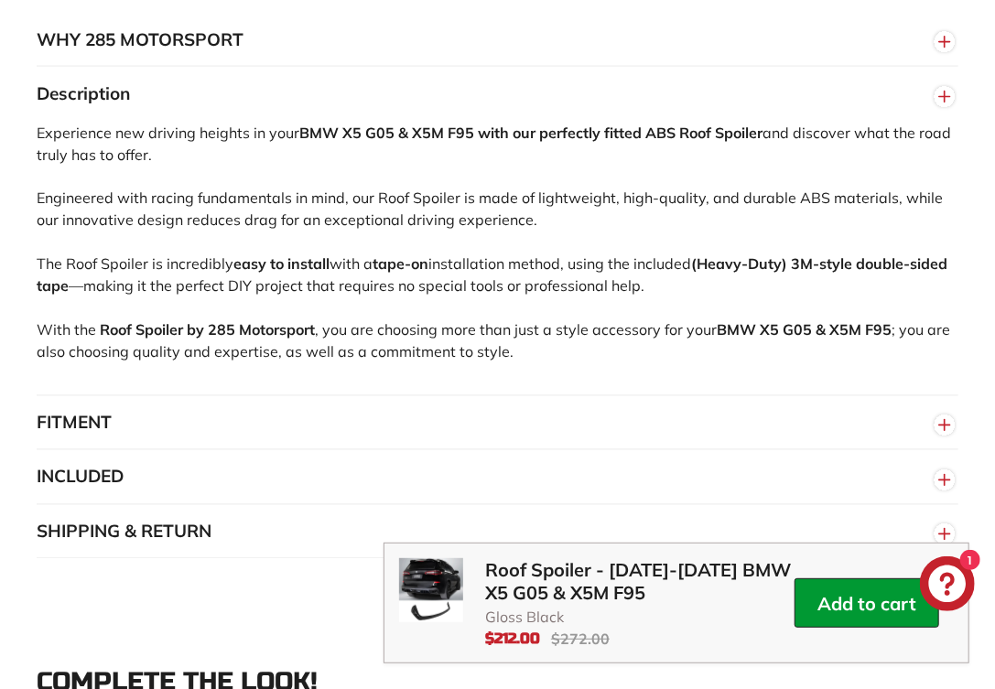
scroll to position [1281, 0]
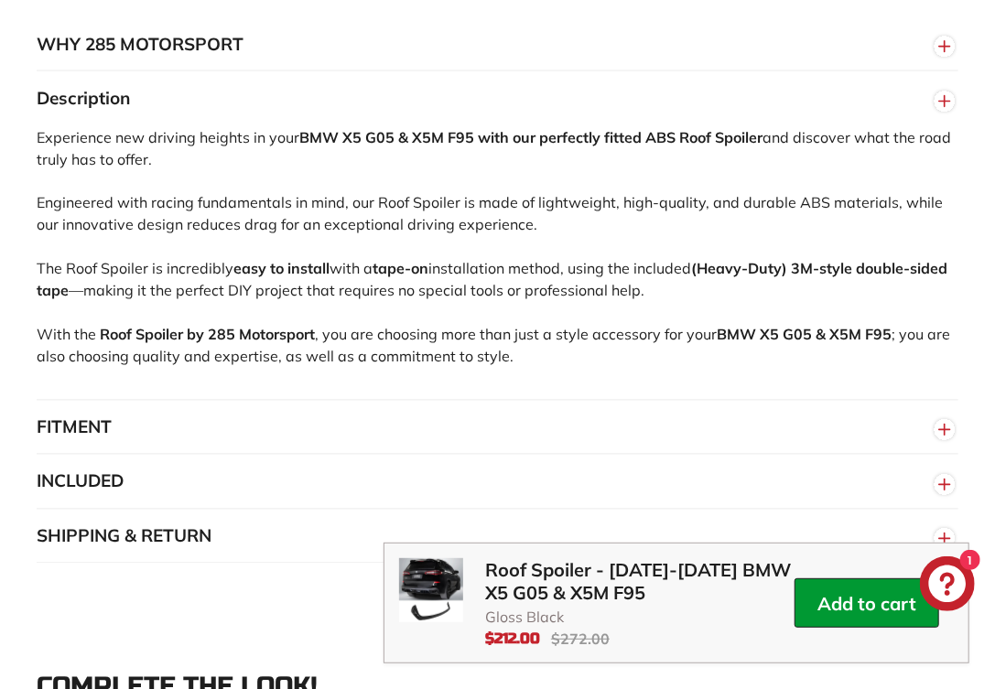
click at [511, 427] on button "FITMENT" at bounding box center [498, 428] width 922 height 55
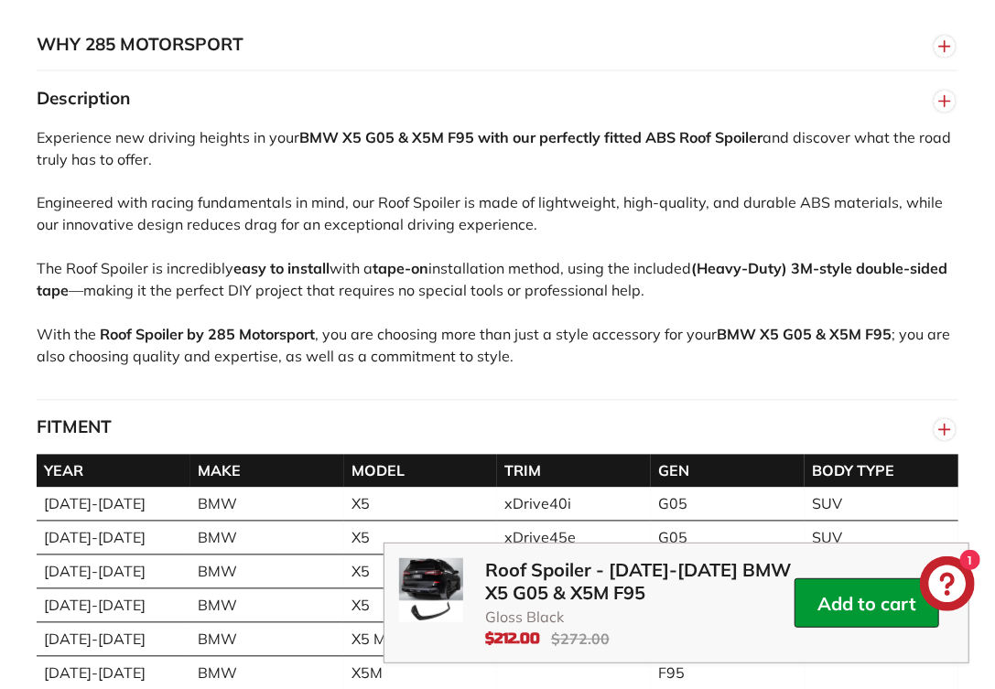
click at [511, 427] on button "FITMENT" at bounding box center [498, 428] width 922 height 55
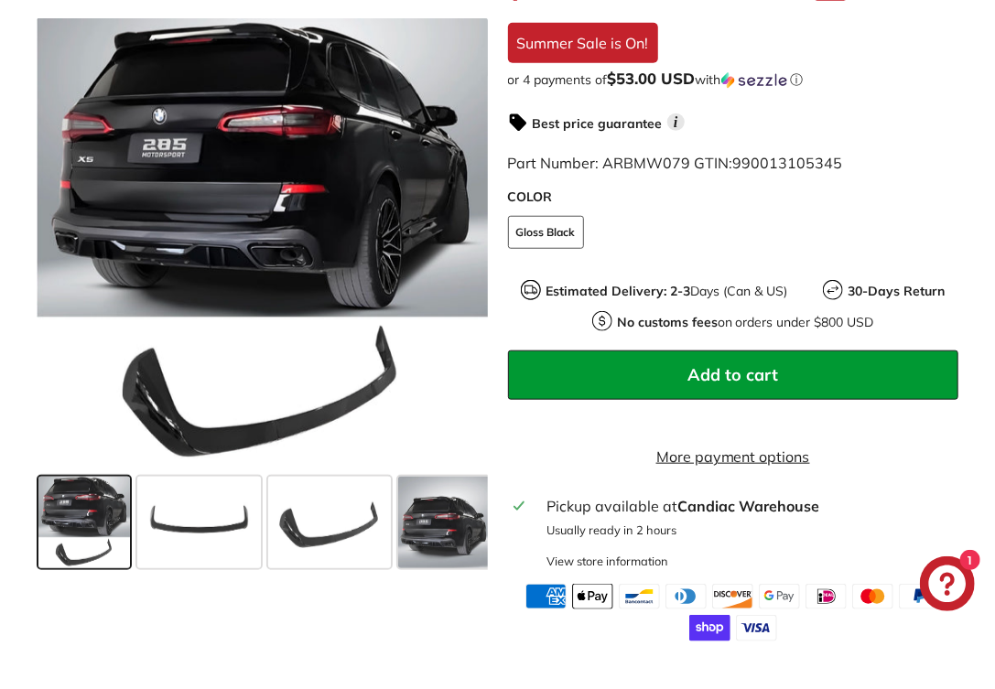
scroll to position [549, 0]
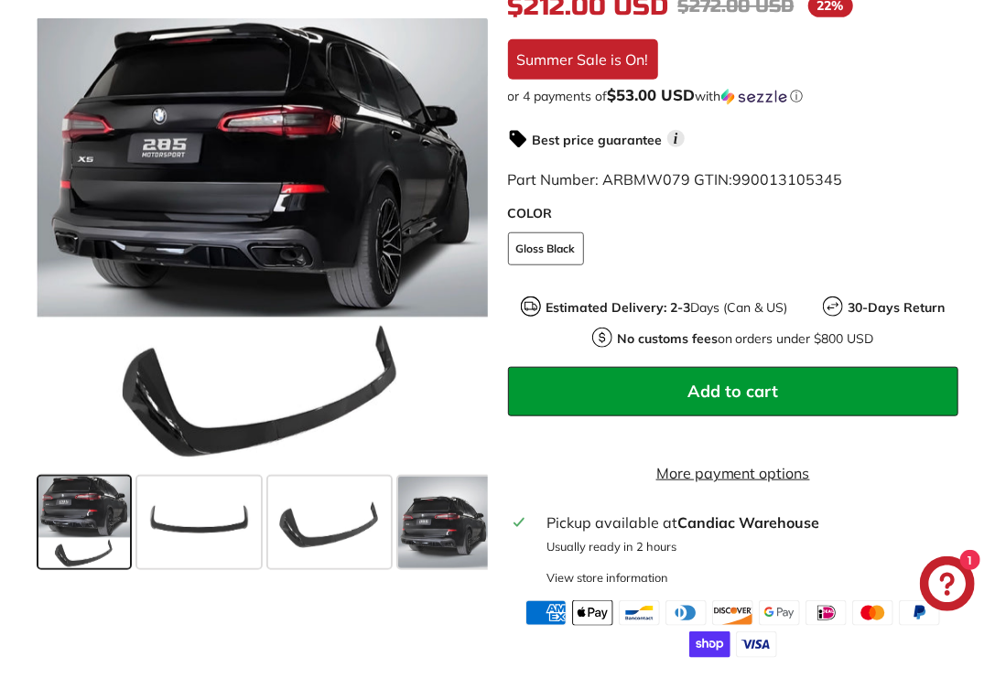
click at [108, 521] on span at bounding box center [84, 523] width 92 height 92
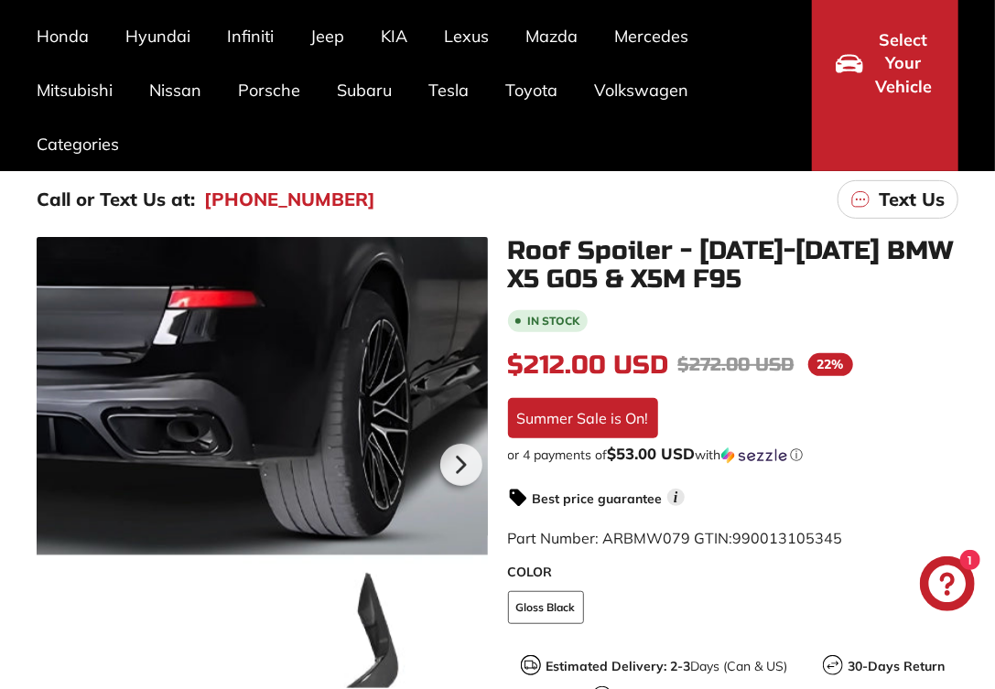
scroll to position [183, 0]
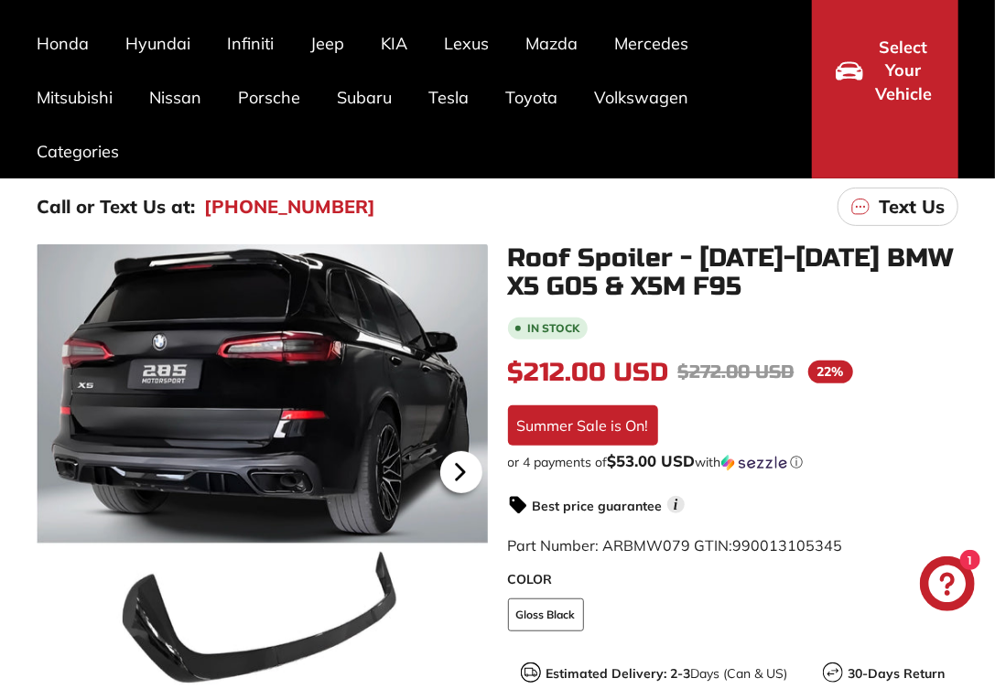
click at [457, 467] on icon at bounding box center [459, 473] width 7 height 16
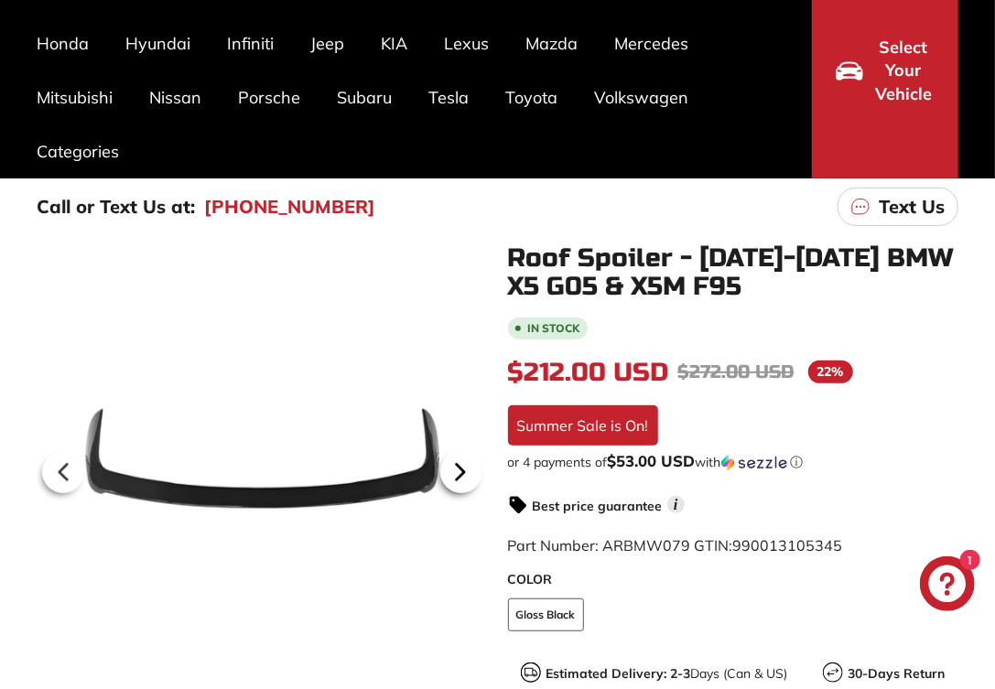
click at [457, 467] on icon at bounding box center [459, 473] width 7 height 16
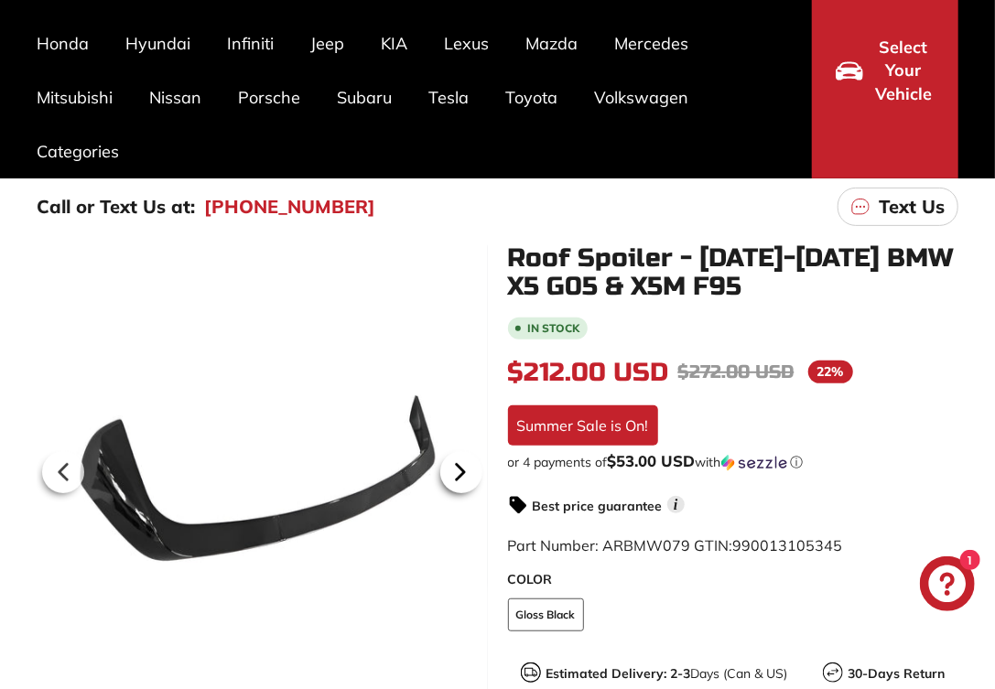
click at [457, 467] on icon at bounding box center [459, 473] width 7 height 16
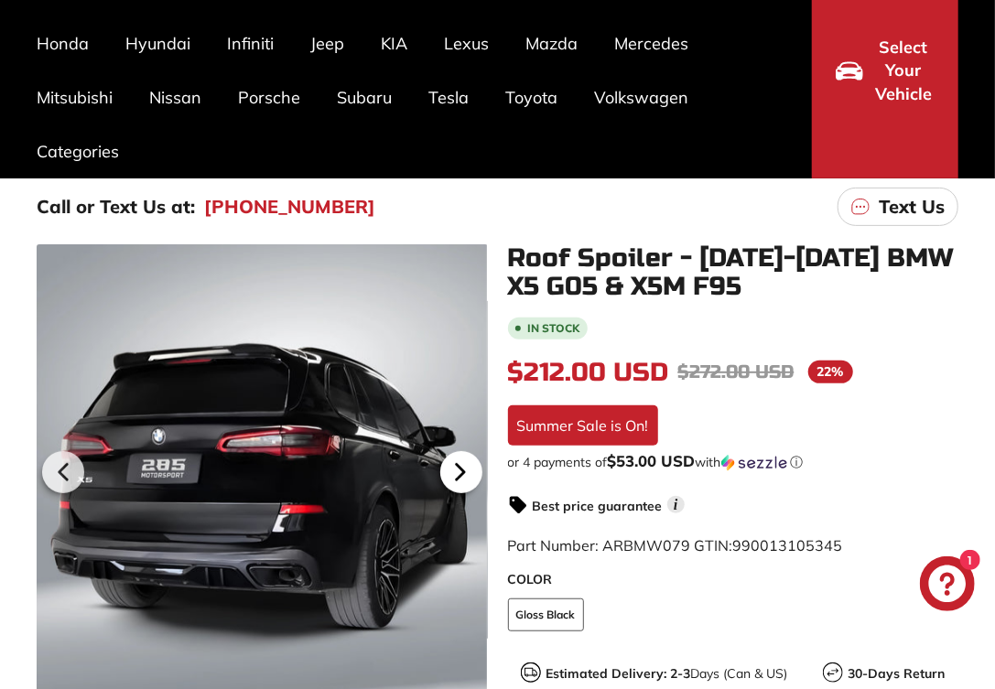
scroll to position [0, 181]
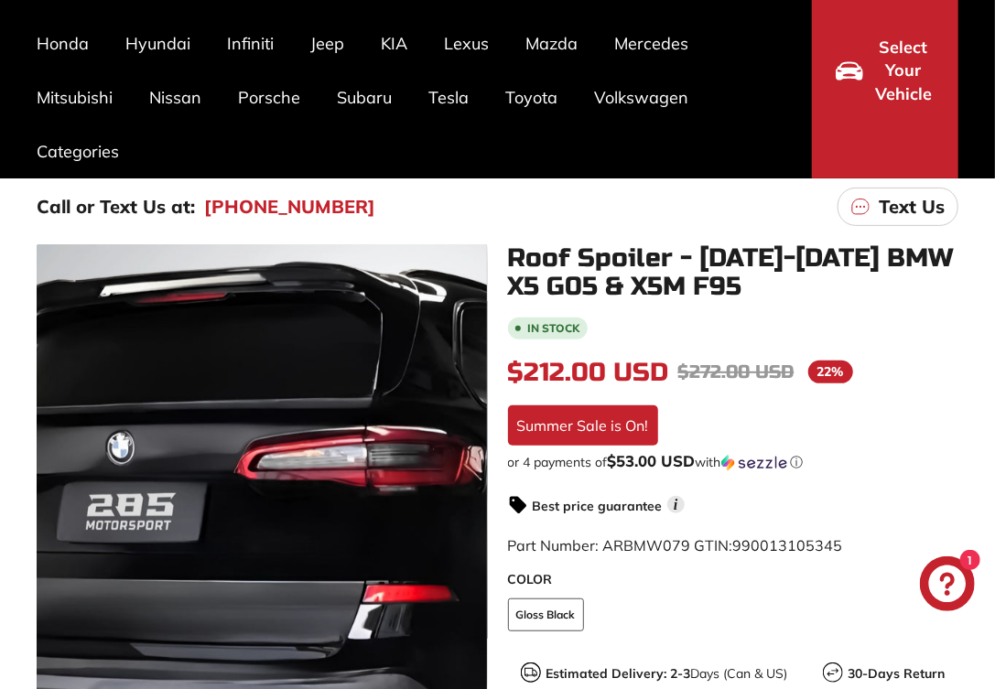
click at [197, 424] on div at bounding box center [262, 469] width 451 height 451
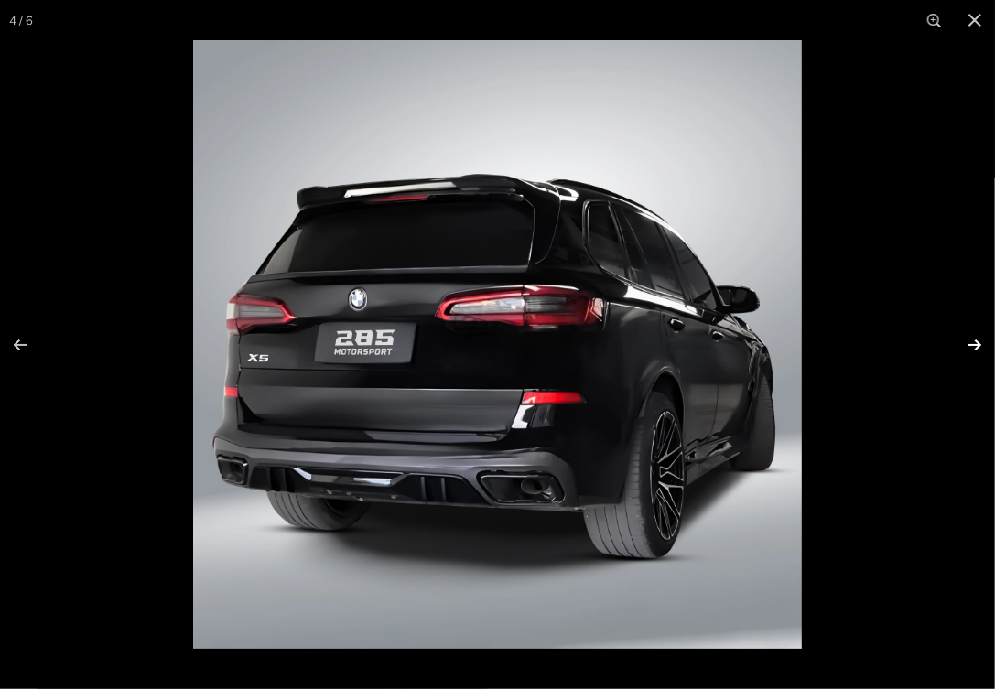
click at [973, 343] on button at bounding box center [963, 345] width 64 height 92
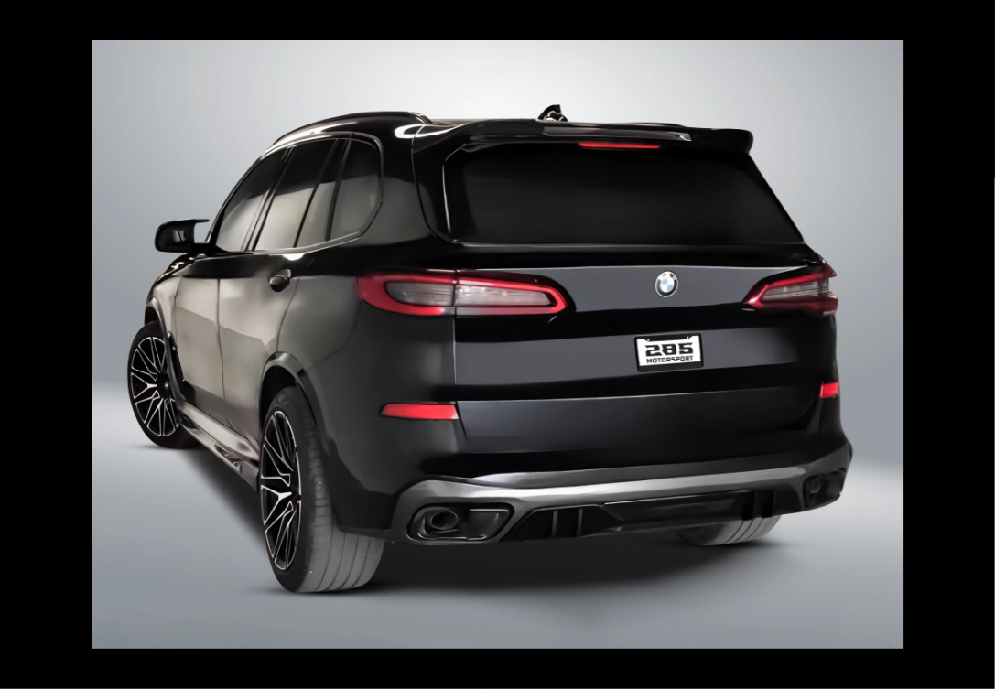
click at [973, 343] on button at bounding box center [963, 345] width 64 height 92
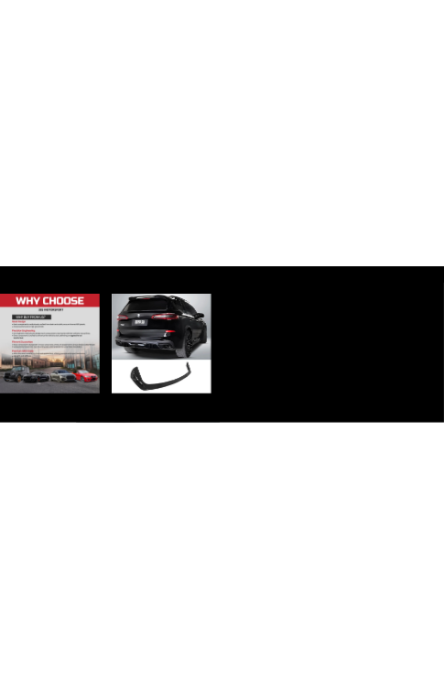
scroll to position [144, 0]
